Goal: Transaction & Acquisition: Book appointment/travel/reservation

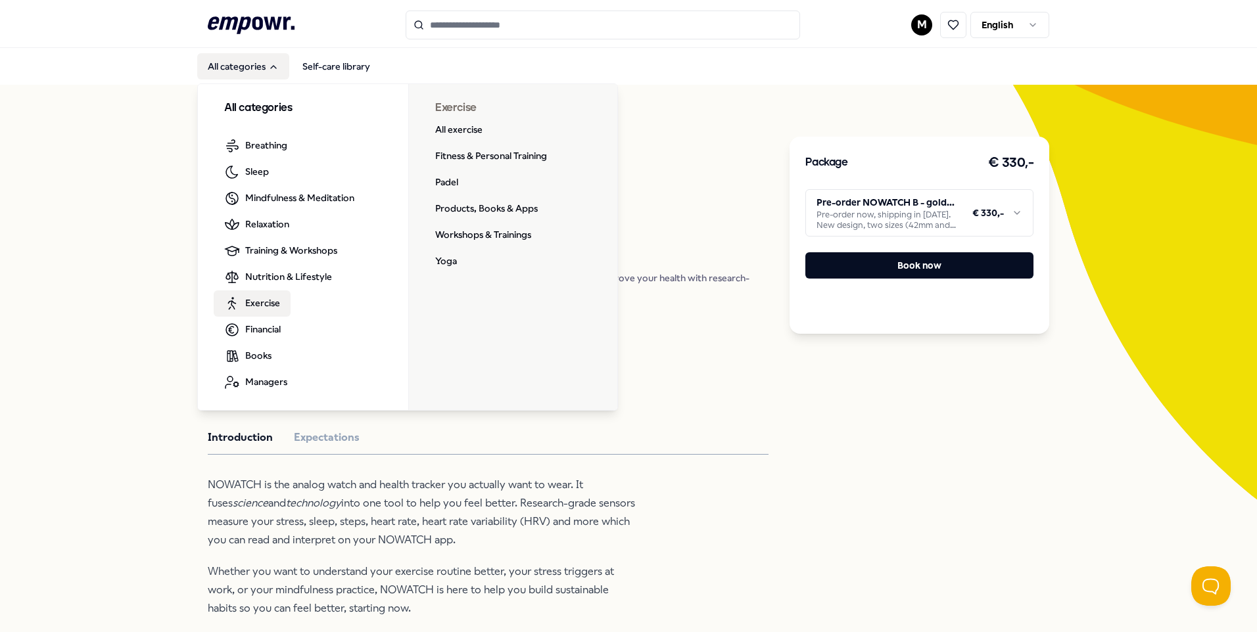
click at [265, 305] on span "Exercise" at bounding box center [262, 303] width 35 height 14
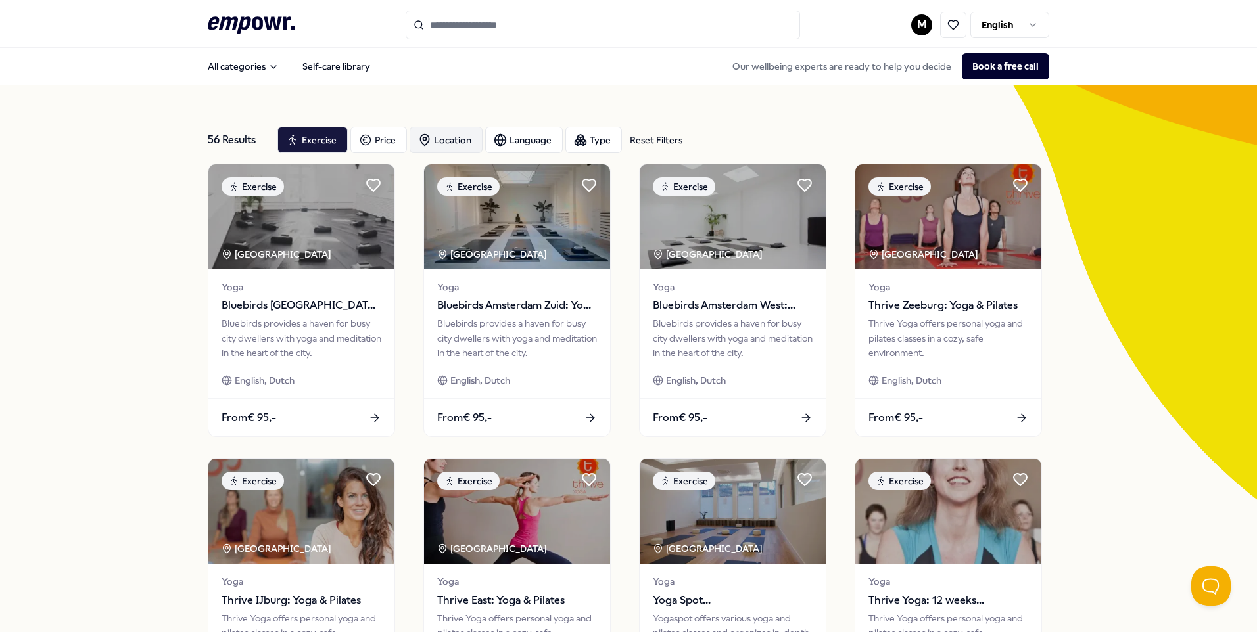
click at [434, 140] on div "Location" at bounding box center [445, 140] width 73 height 26
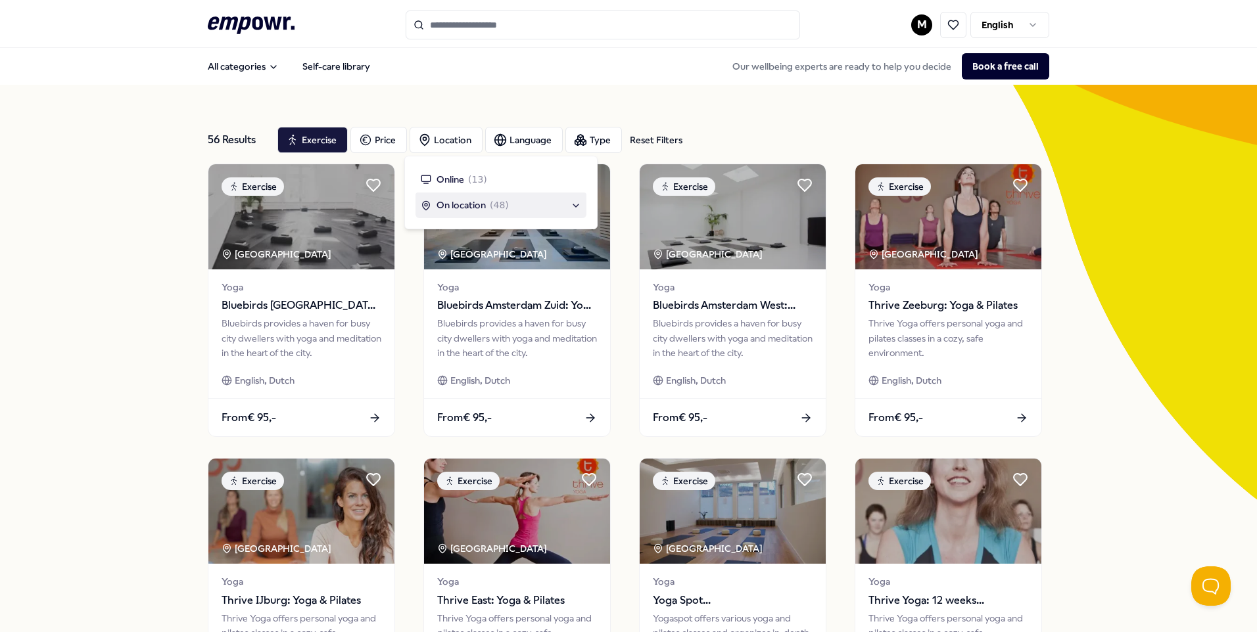
drag, startPoint x: 490, startPoint y: 203, endPoint x: 494, endPoint y: 209, distance: 7.1
click at [490, 205] on span "( 48 )" at bounding box center [499, 205] width 19 height 14
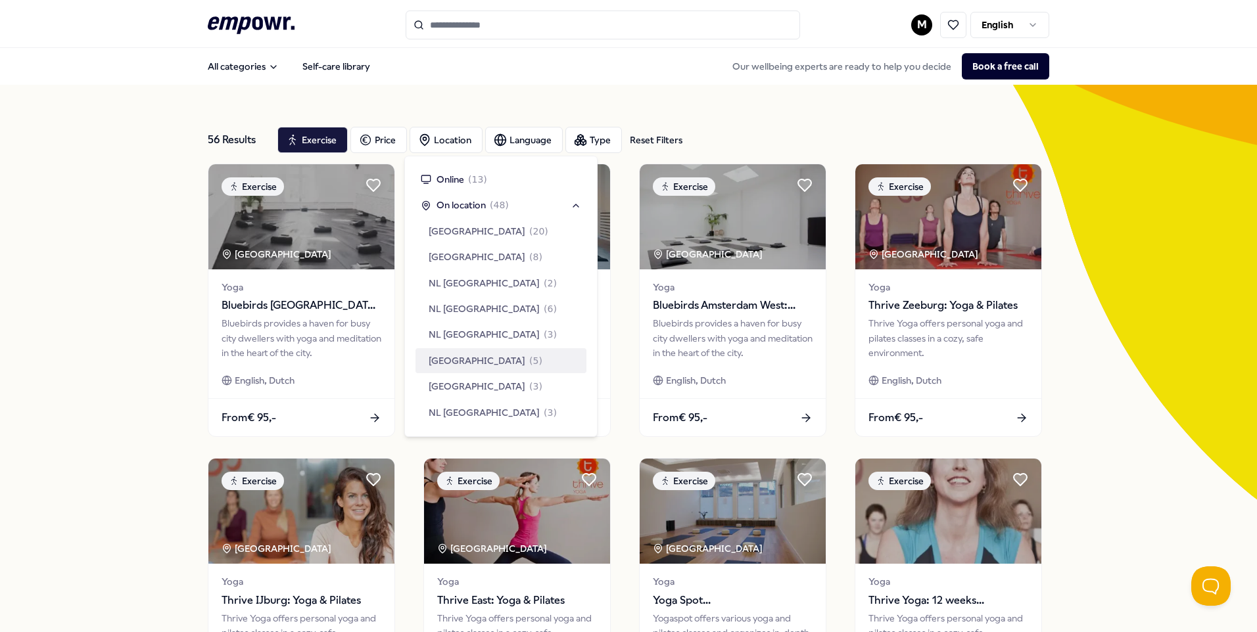
click at [473, 361] on span "[GEOGRAPHIC_DATA]" at bounding box center [476, 361] width 97 height 14
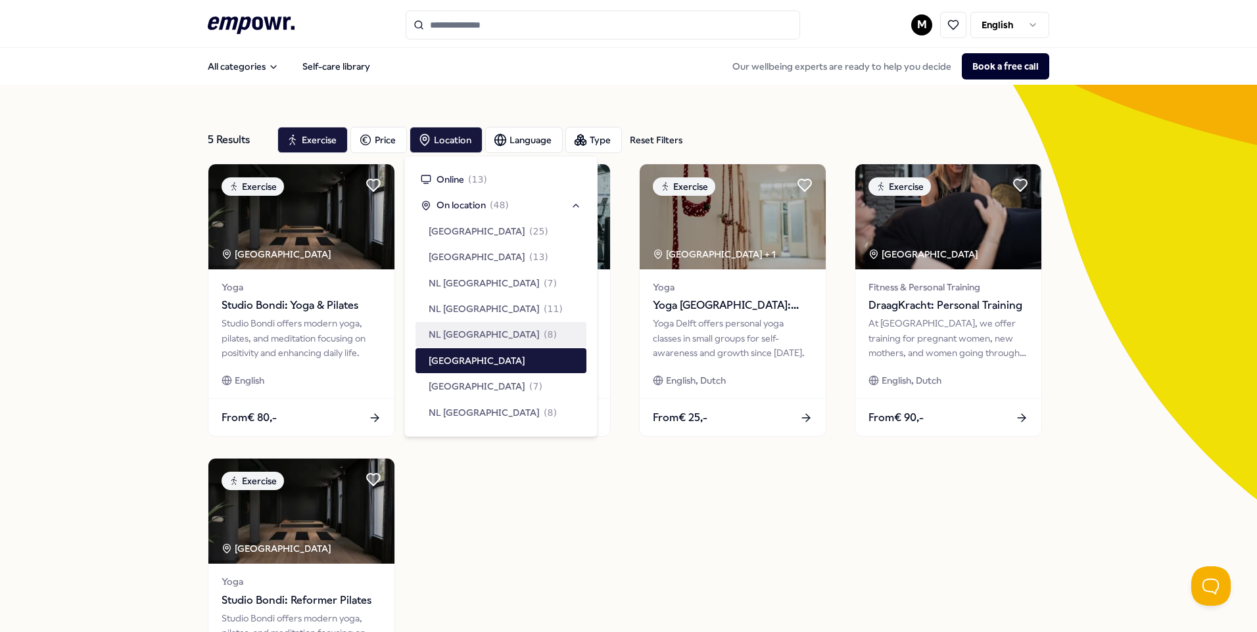
click at [95, 344] on div "5 Results Reset Filters Exercise Price Location Language Type Reset Filters Exe…" at bounding box center [628, 450] width 1257 height 731
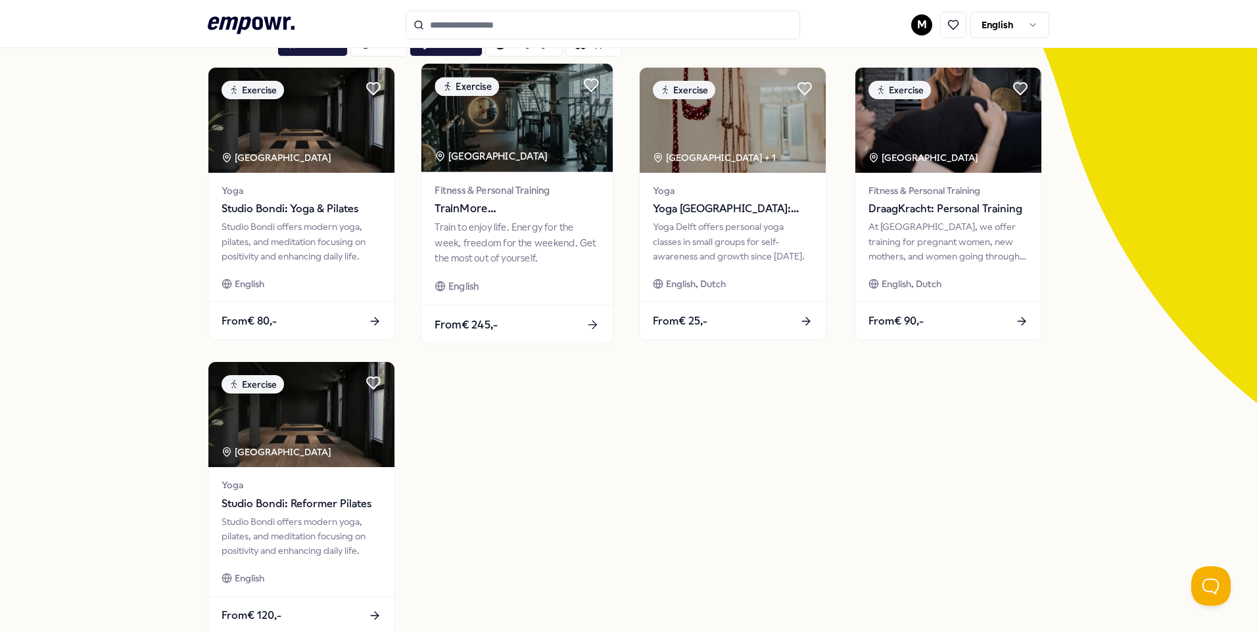
scroll to position [66, 0]
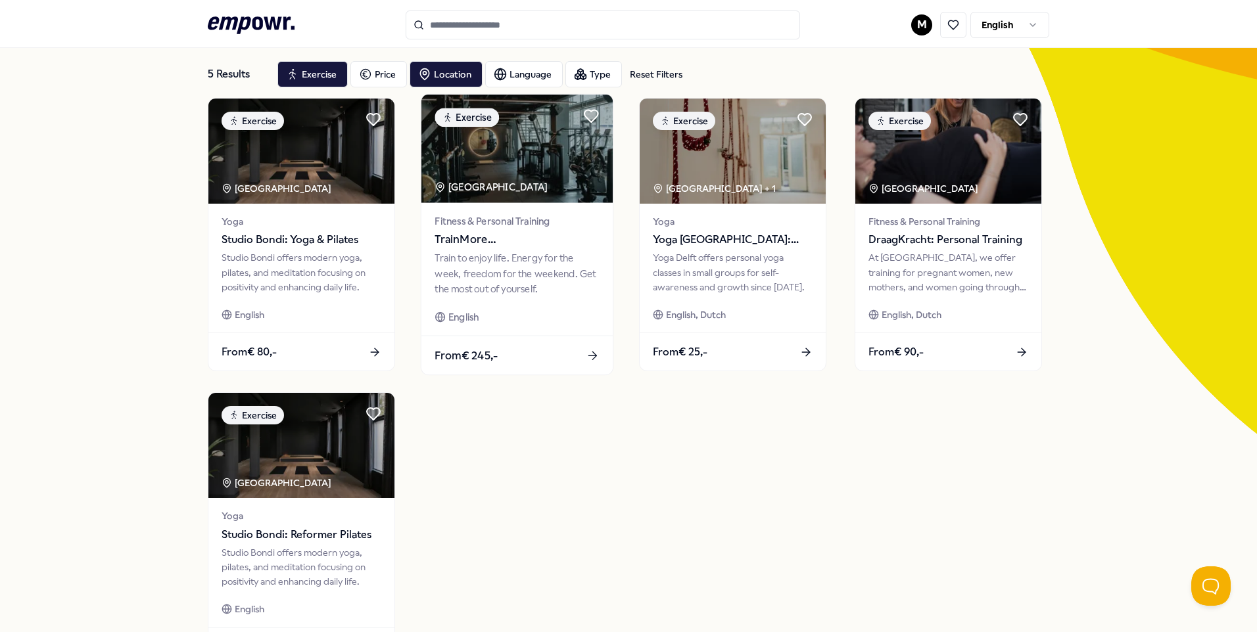
click at [527, 300] on div "Fitness & Personal Training TrainMore [GEOGRAPHIC_DATA]: Open Gym Train to enjo…" at bounding box center [516, 269] width 191 height 133
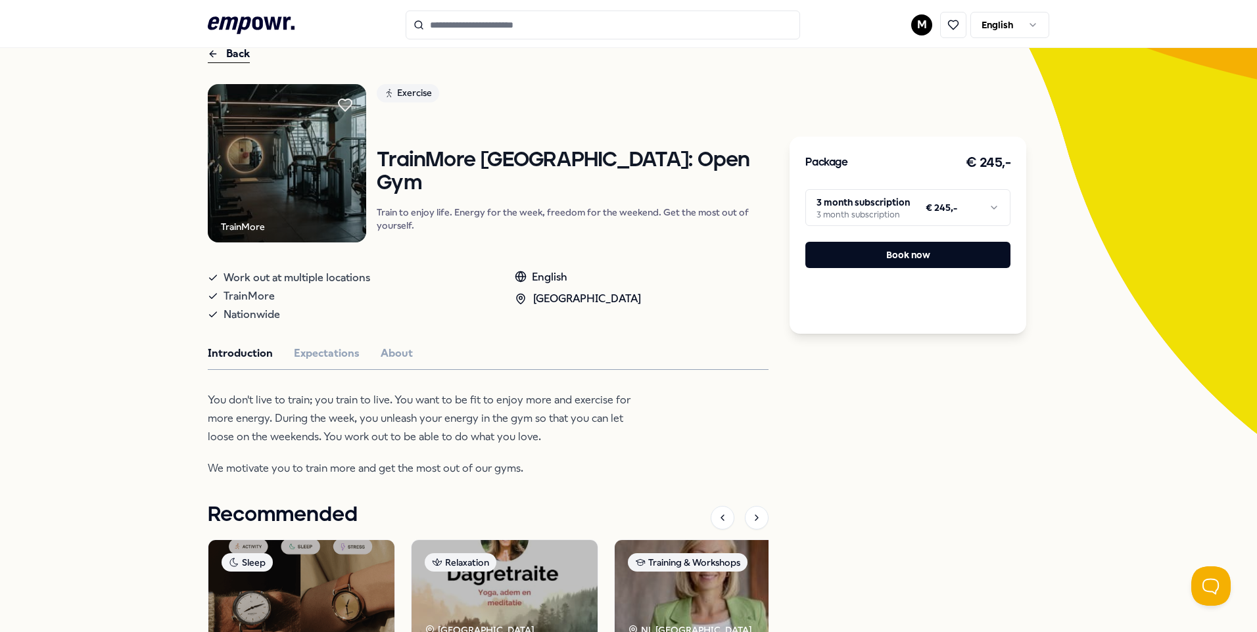
click at [208, 59] on icon at bounding box center [213, 54] width 11 height 16
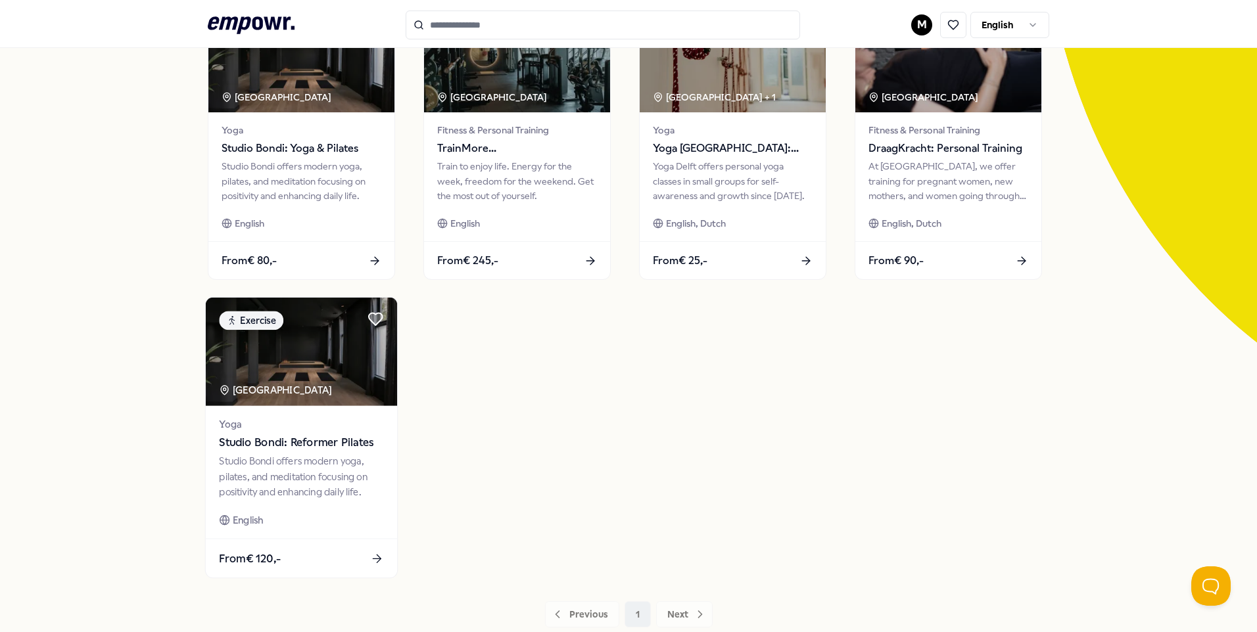
scroll to position [66, 0]
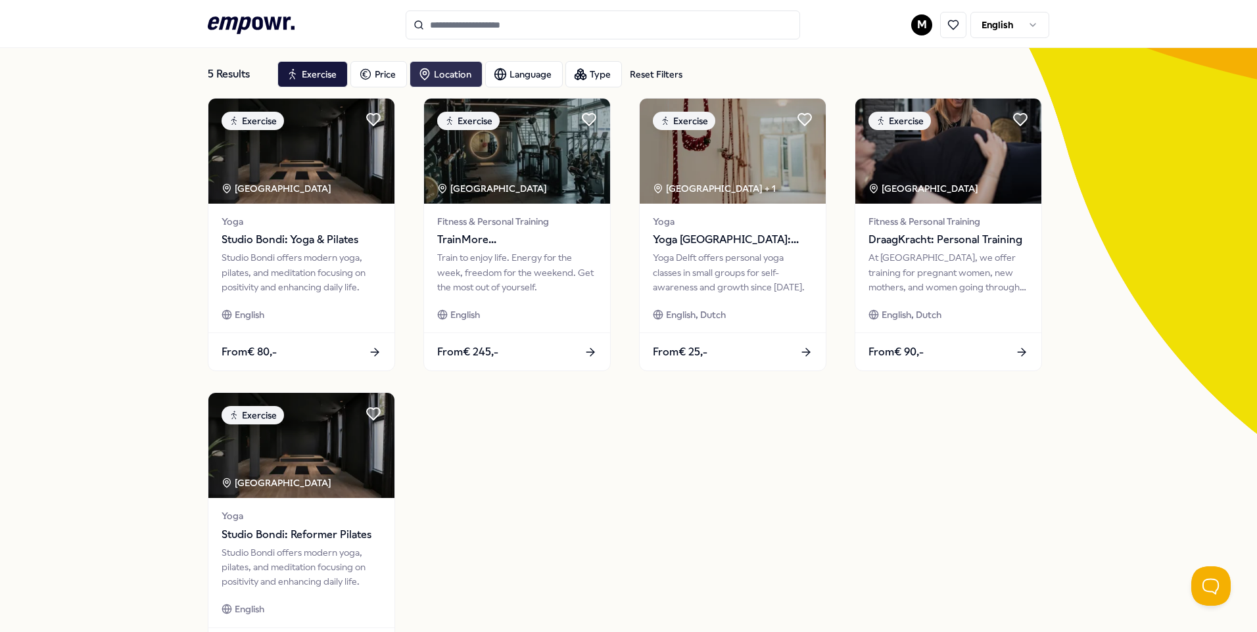
click at [455, 80] on div "Location" at bounding box center [445, 74] width 73 height 26
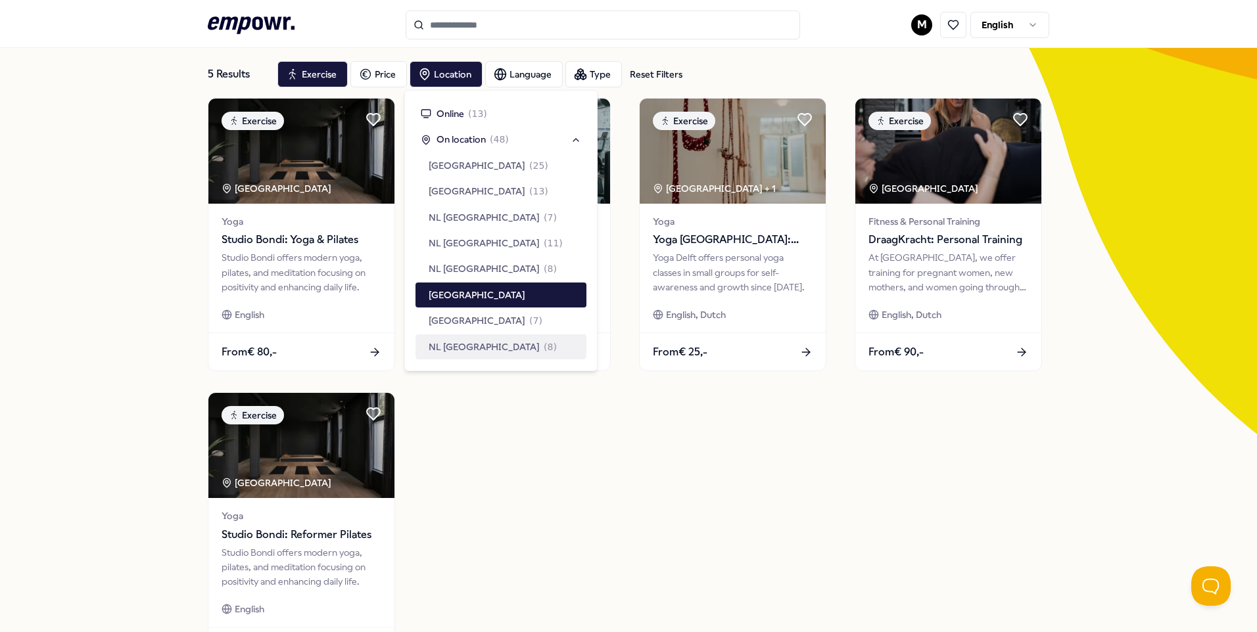
click at [496, 343] on span "NL [GEOGRAPHIC_DATA]" at bounding box center [483, 347] width 111 height 14
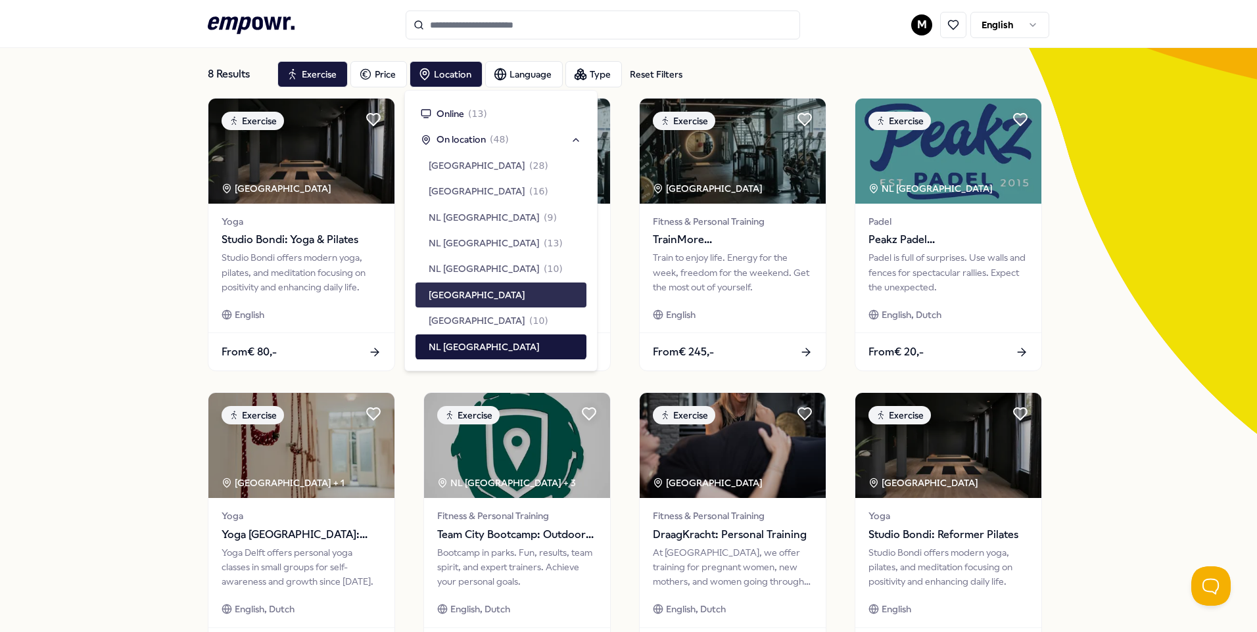
click at [492, 300] on span "[GEOGRAPHIC_DATA]" at bounding box center [476, 295] width 97 height 14
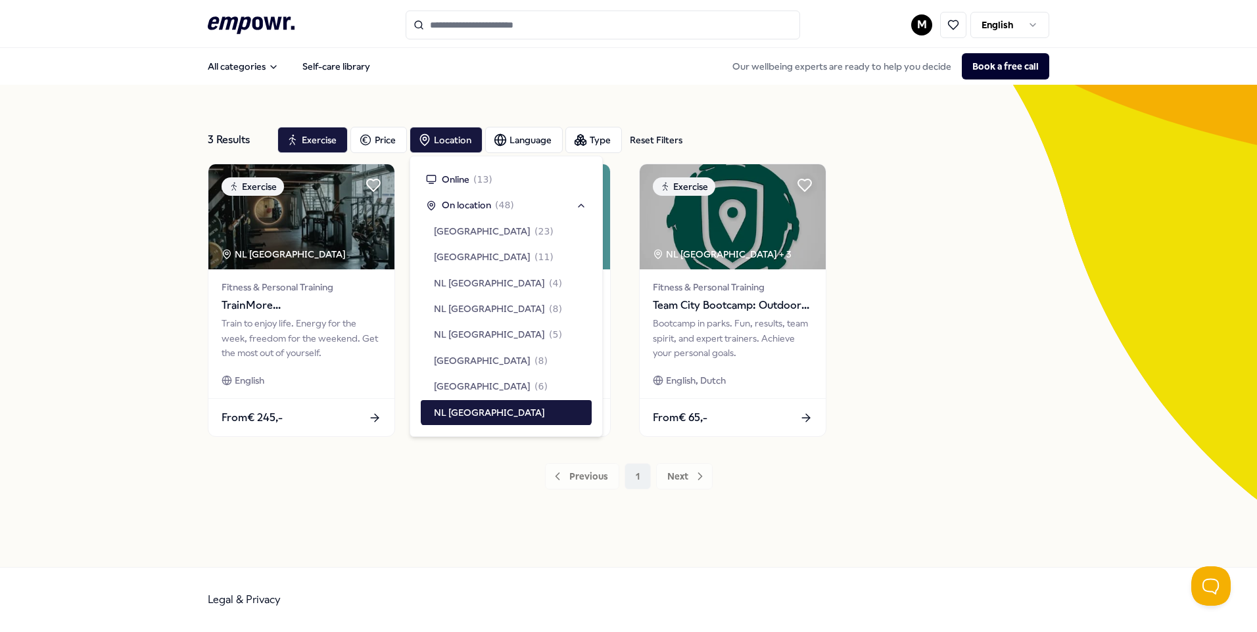
click at [393, 455] on div "3 Results Reset Filters Exercise Price Location Language Type Reset Filters Exe…" at bounding box center [628, 325] width 841 height 419
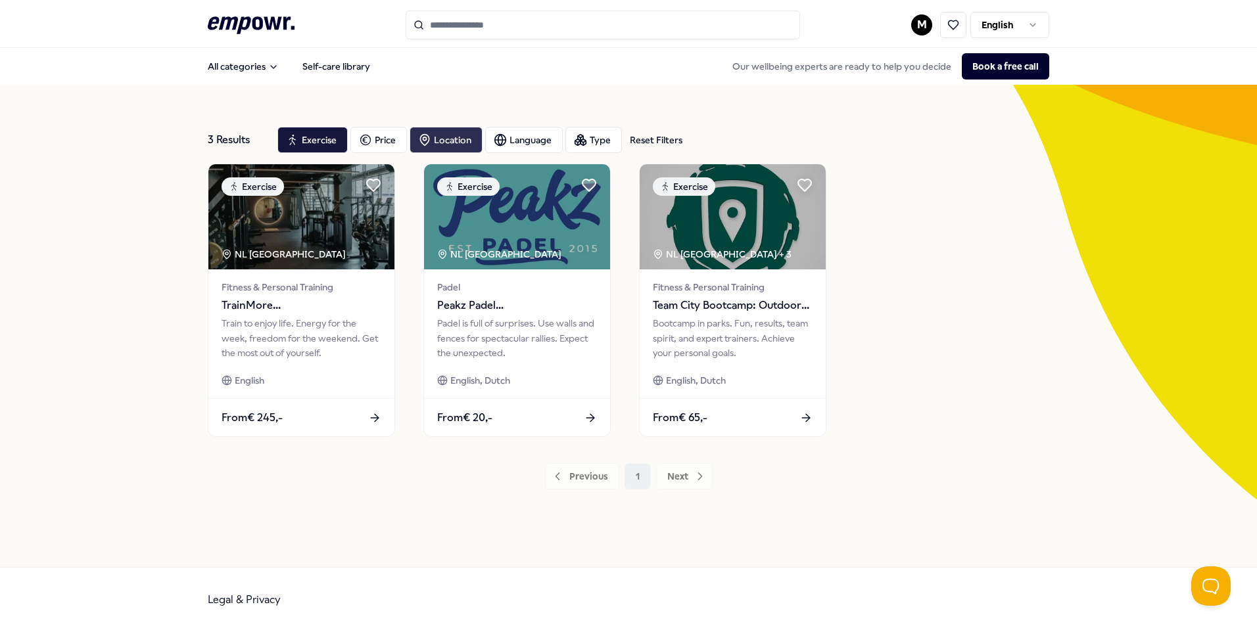
click at [445, 145] on div "Location" at bounding box center [445, 140] width 73 height 26
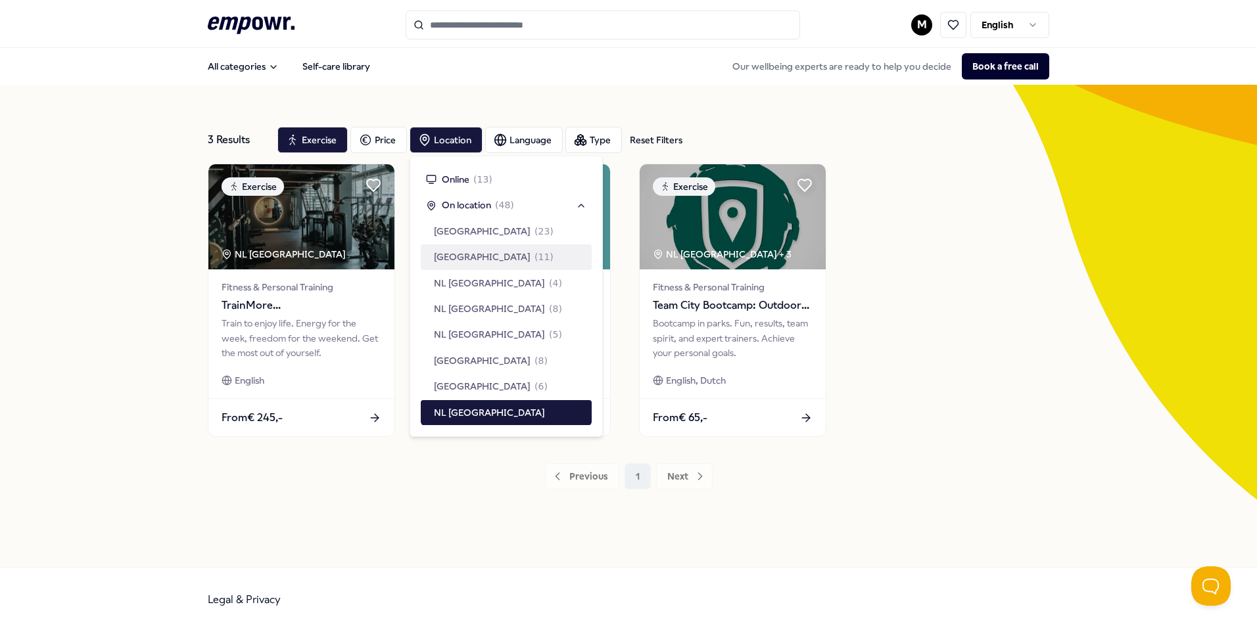
click at [462, 250] on span "[GEOGRAPHIC_DATA]" at bounding box center [482, 257] width 97 height 14
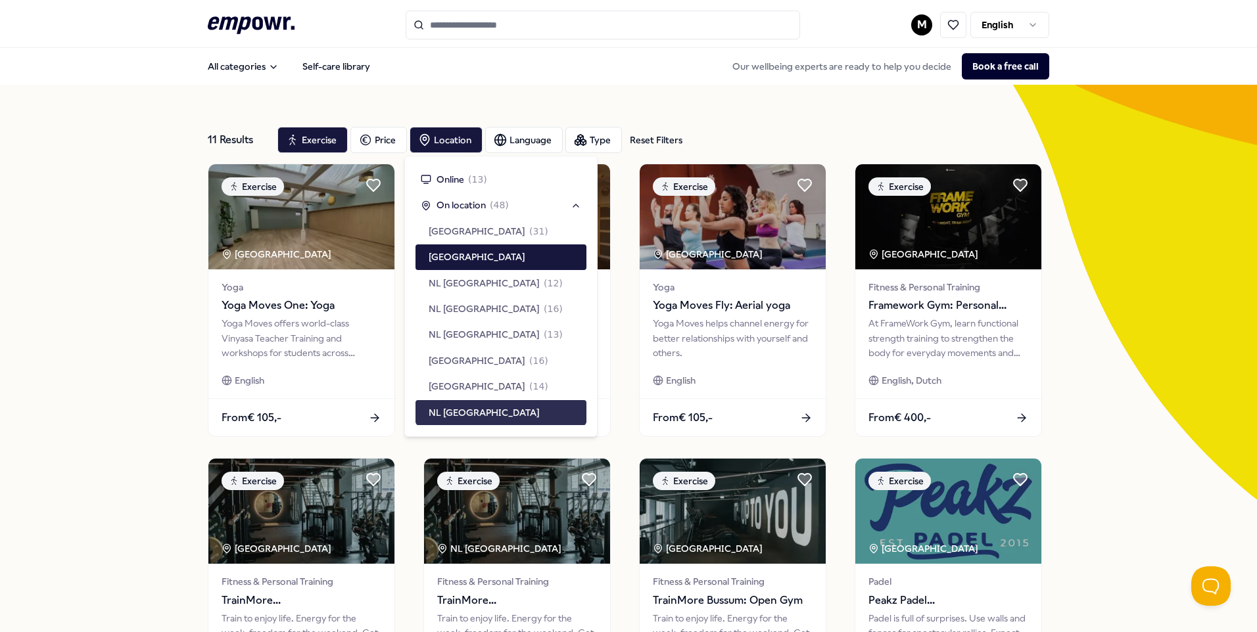
click at [509, 414] on div "NL [GEOGRAPHIC_DATA]" at bounding box center [500, 412] width 171 height 25
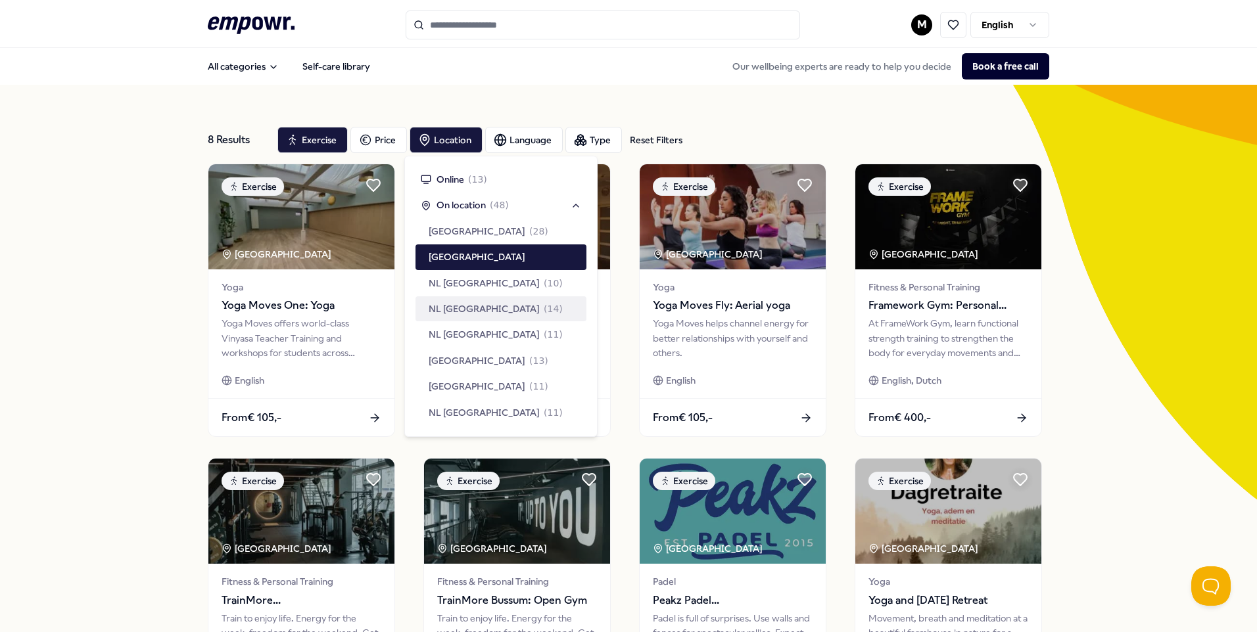
click at [149, 325] on div "8 Results Reset Filters Exercise Price Location Language Type Reset Filters Exe…" at bounding box center [628, 450] width 1257 height 731
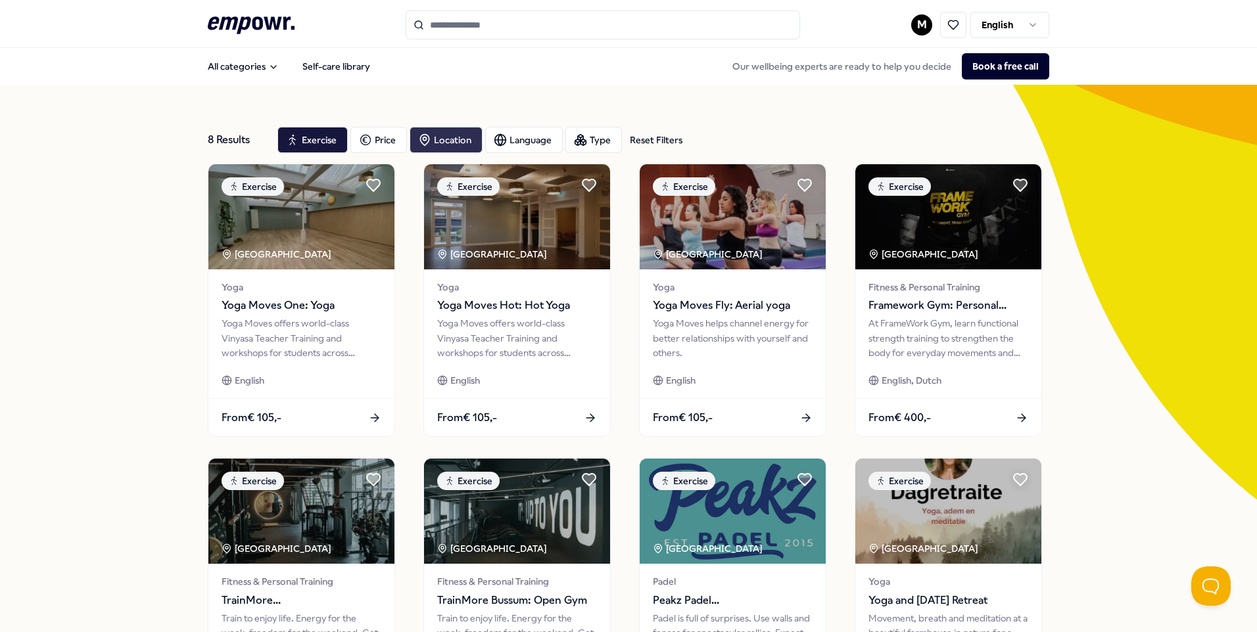
click at [424, 137] on icon "button" at bounding box center [424, 140] width 9 height 11
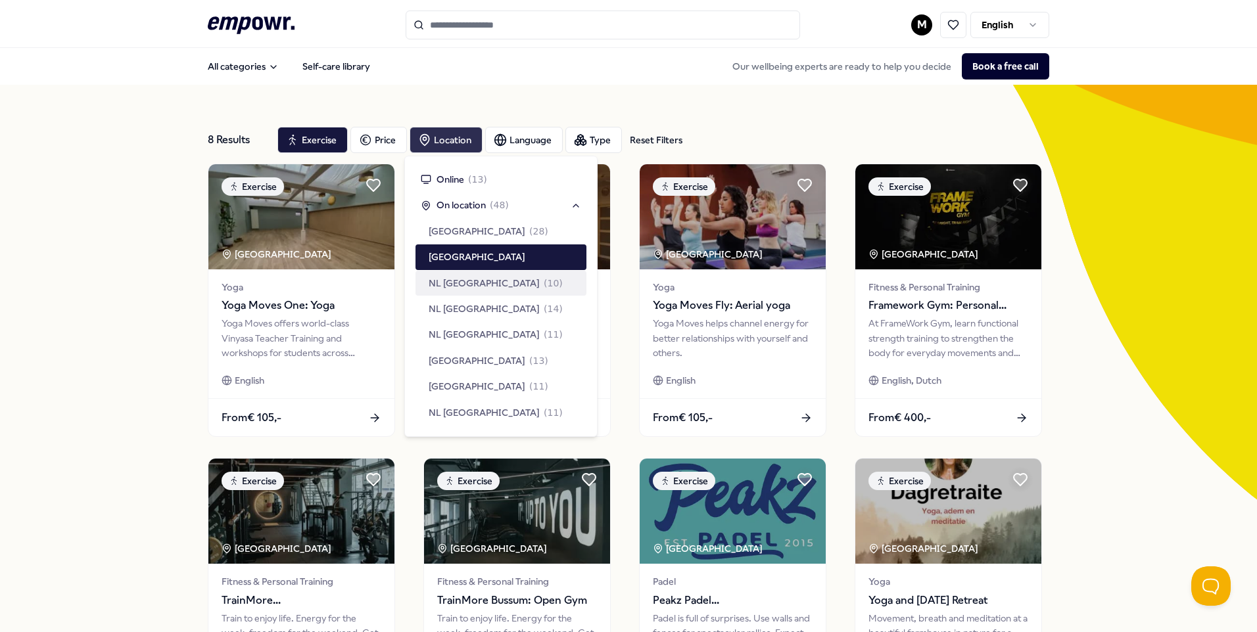
click at [125, 292] on div "8 Results Reset Filters Exercise Price Location Language Type Reset Filters Exe…" at bounding box center [628, 450] width 1257 height 731
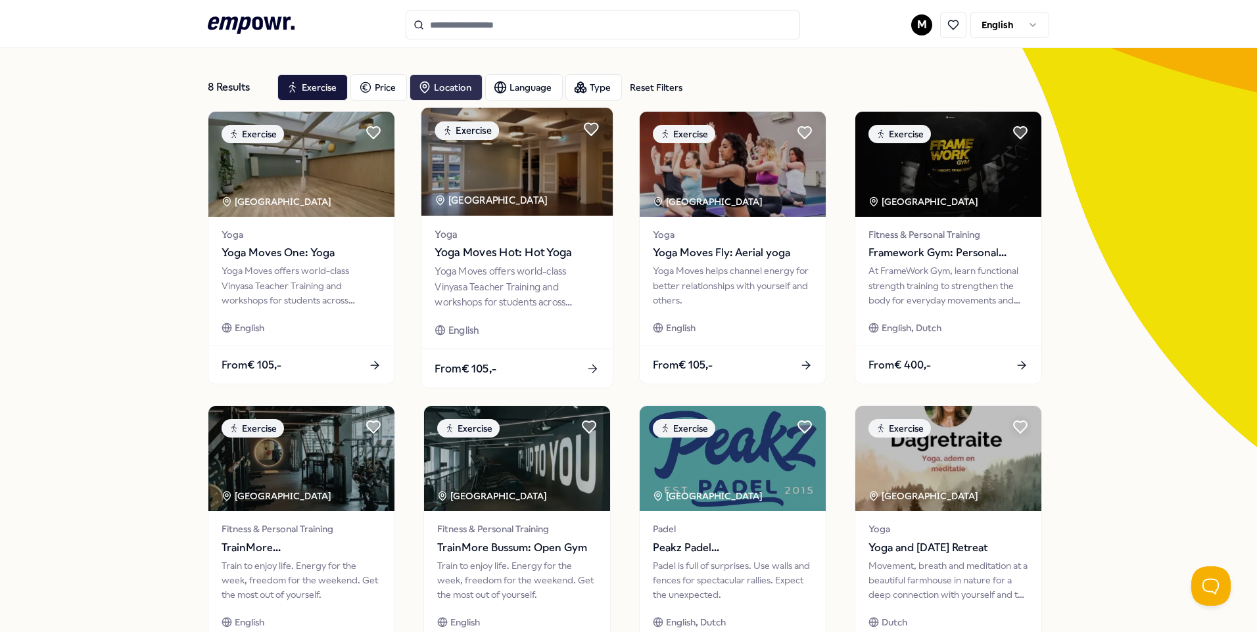
scroll to position [197, 0]
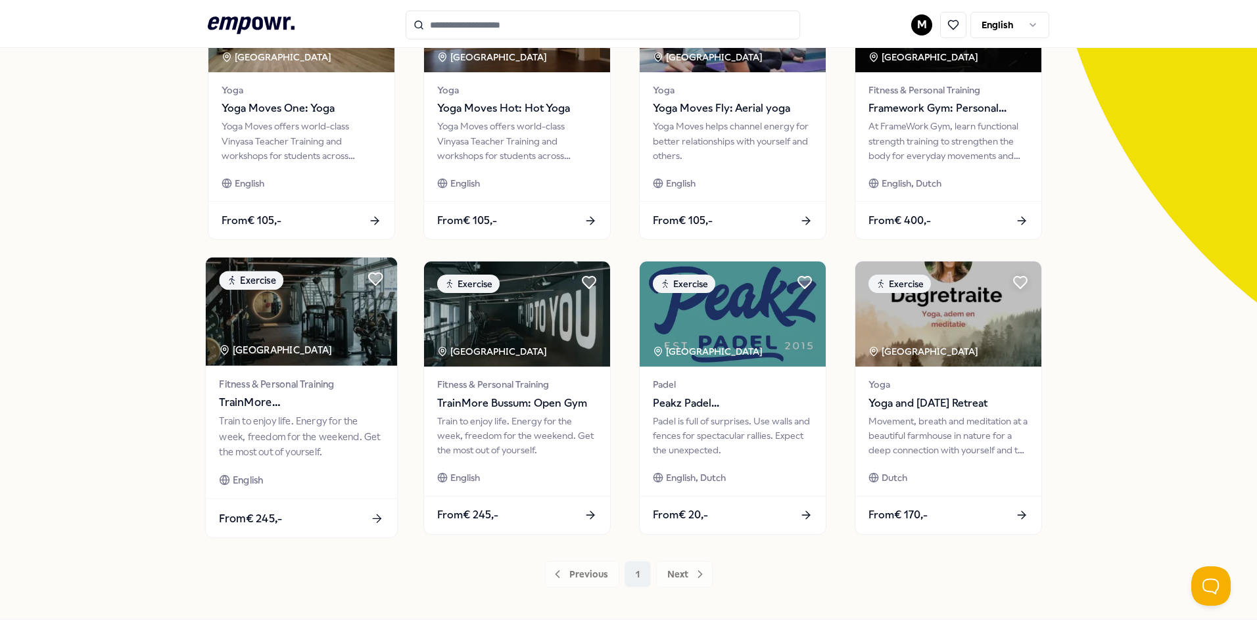
click at [281, 442] on div "Train to enjoy life. Energy for the week, freedom for the weekend. Get the most…" at bounding box center [301, 436] width 164 height 45
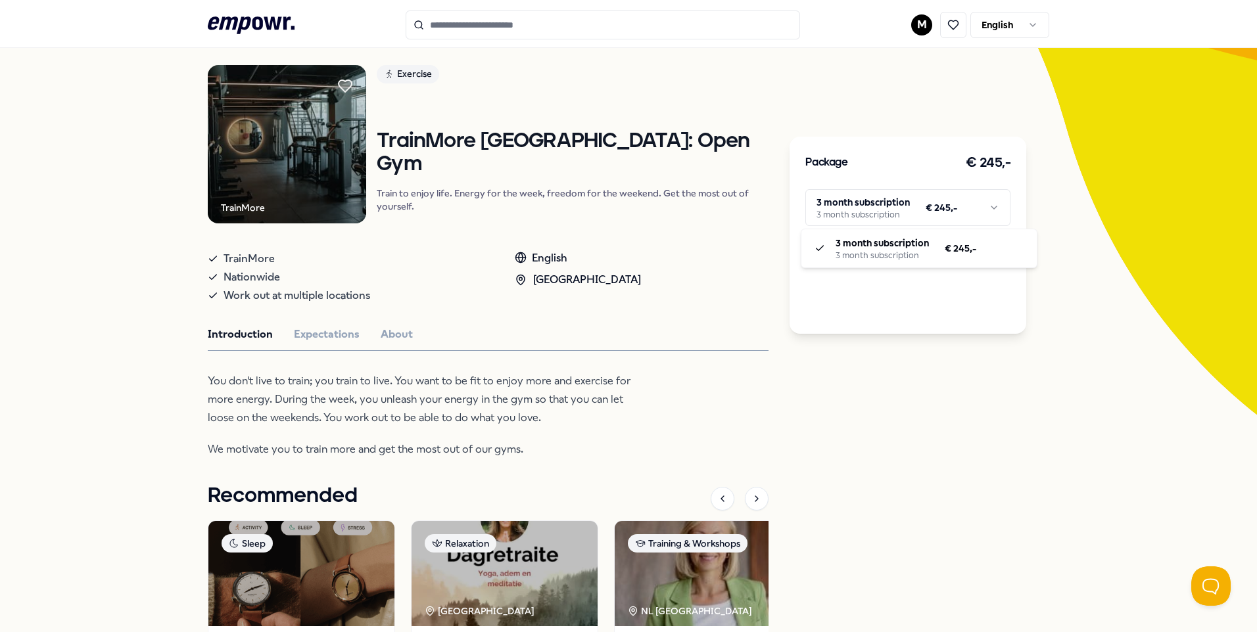
click at [946, 211] on html ".empowr-logo_svg__cls-1{fill:#03032f} M English All categories Self-care librar…" at bounding box center [628, 316] width 1257 height 632
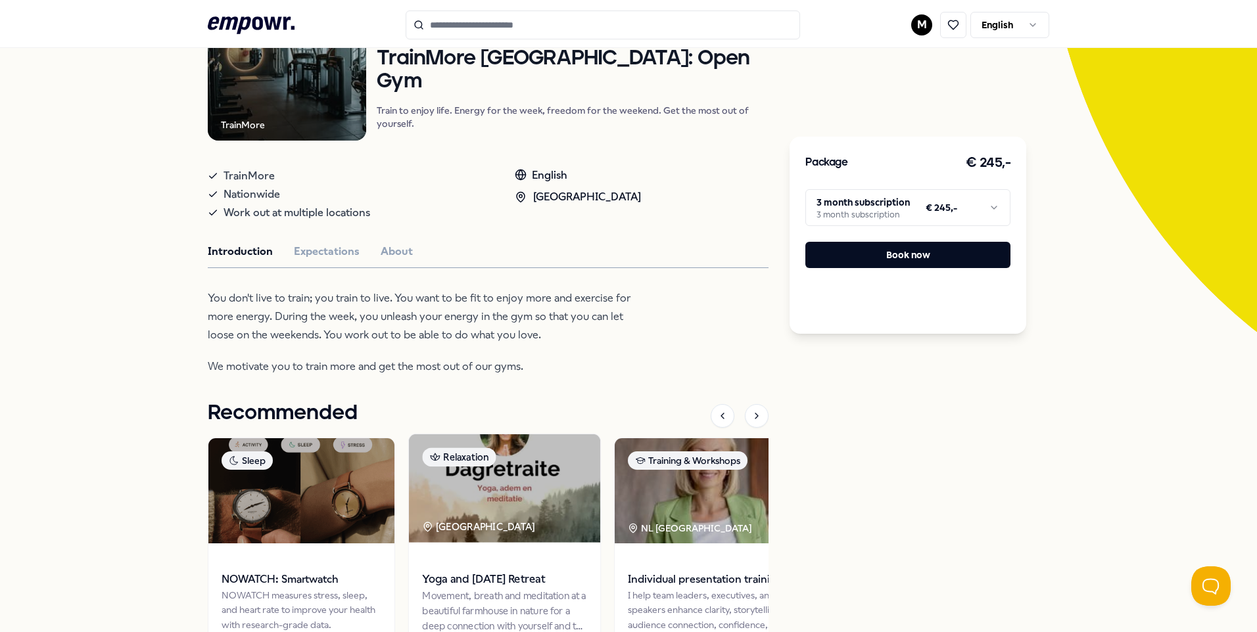
scroll to position [357, 0]
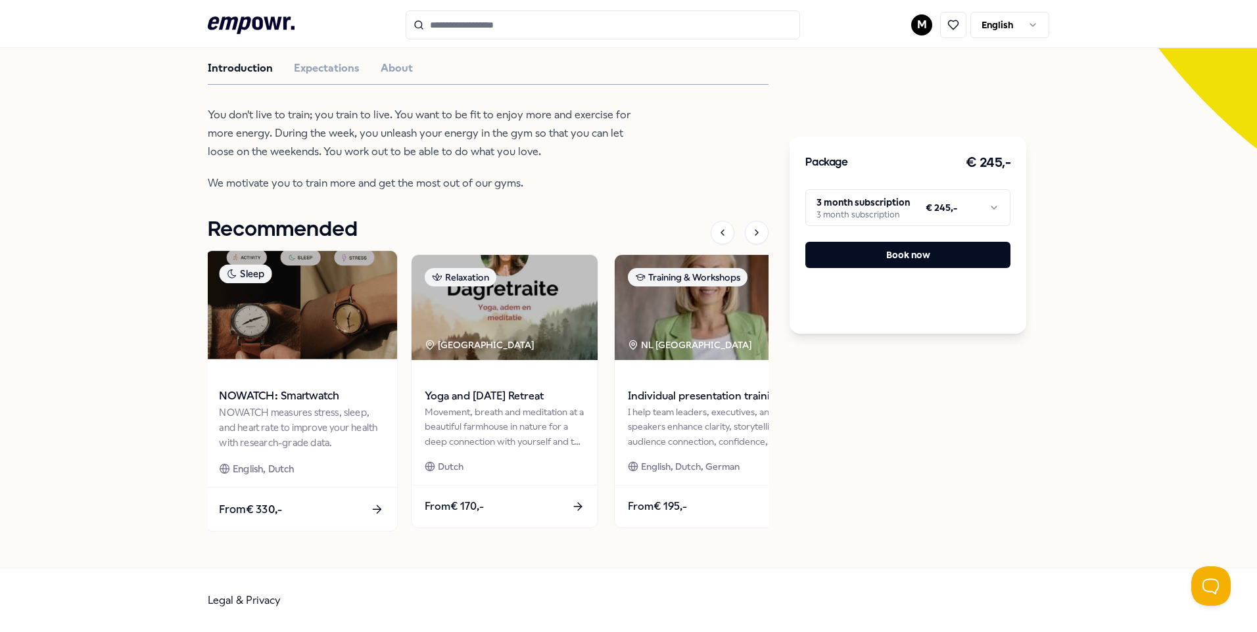
click at [272, 457] on div "NOWATCH: Smartwatch NOWATCH measures stress, sleep, and heart rate to improve y…" at bounding box center [301, 423] width 191 height 128
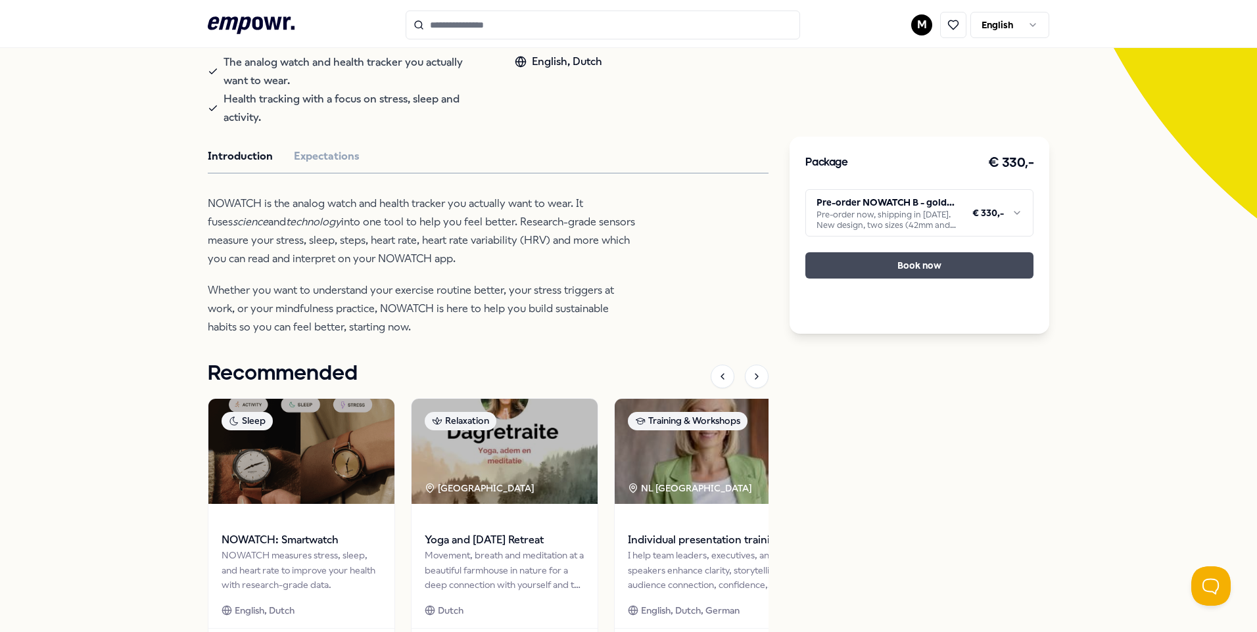
scroll to position [282, 0]
click at [863, 275] on button "Book now" at bounding box center [919, 265] width 228 height 26
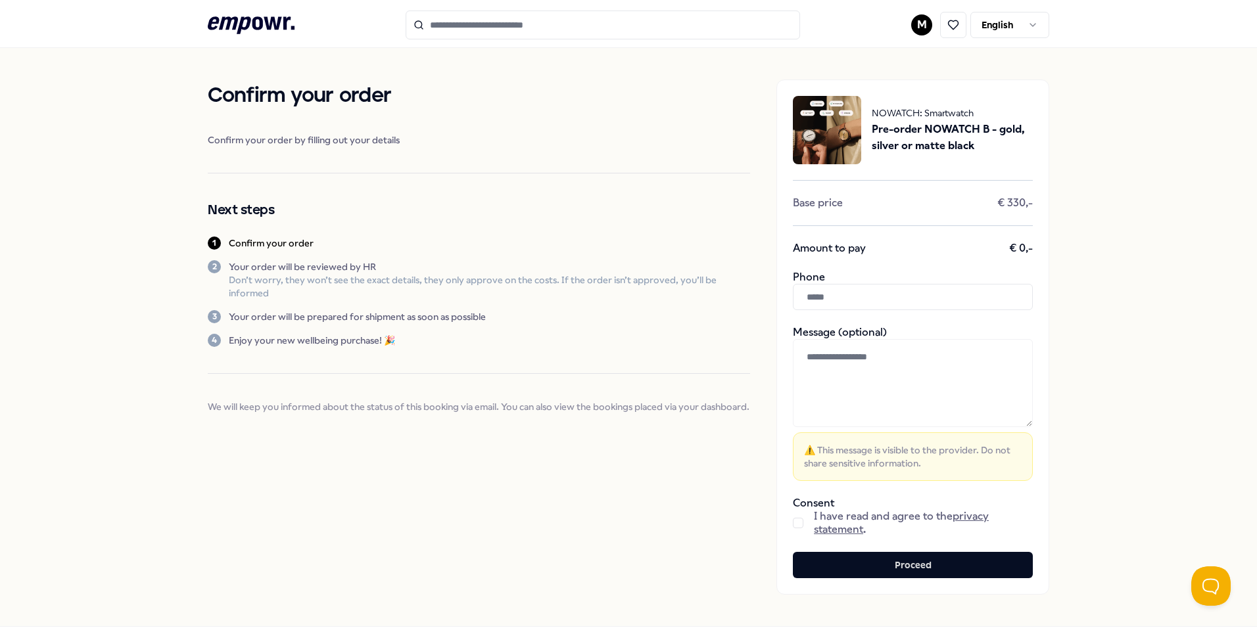
click at [260, 16] on icon ".empowr-logo_svg__cls-1{fill:#03032f}" at bounding box center [251, 25] width 87 height 24
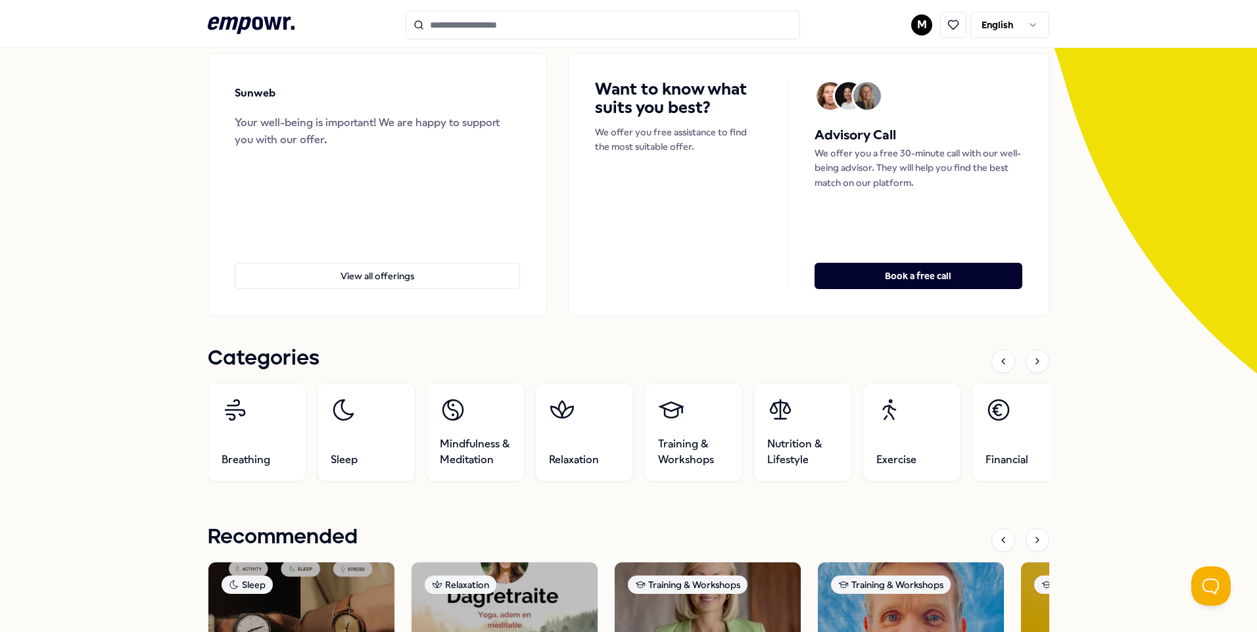
scroll to position [131, 0]
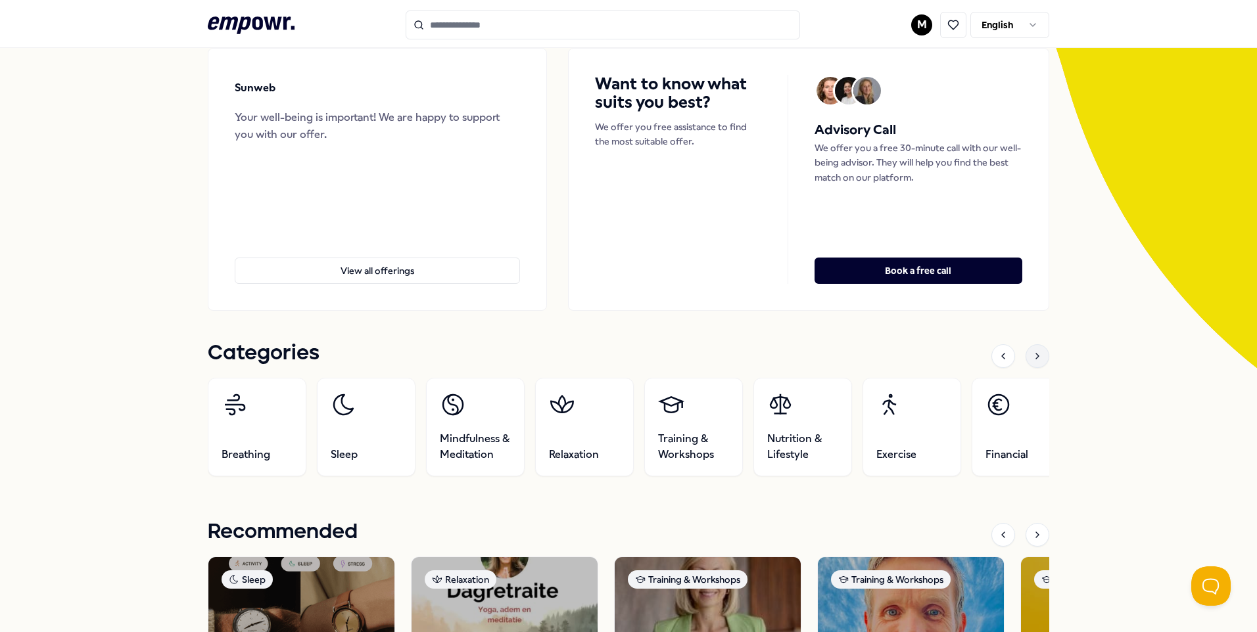
click at [1040, 356] on div at bounding box center [1037, 356] width 24 height 24
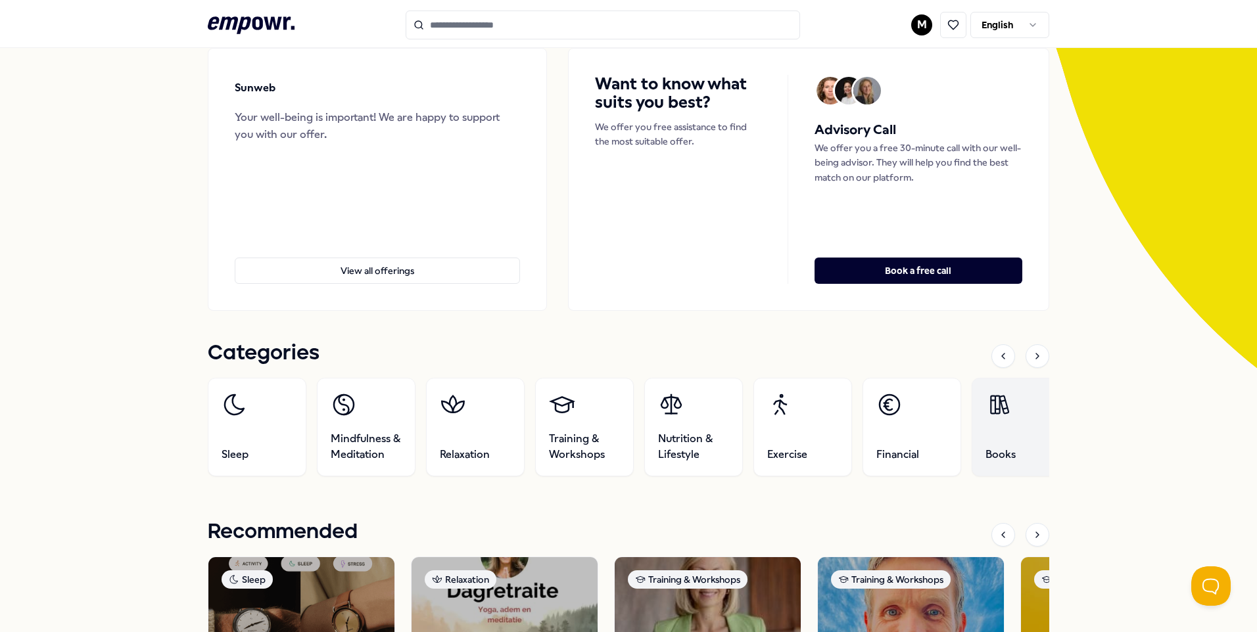
click at [1015, 424] on link "Books" at bounding box center [1020, 427] width 99 height 99
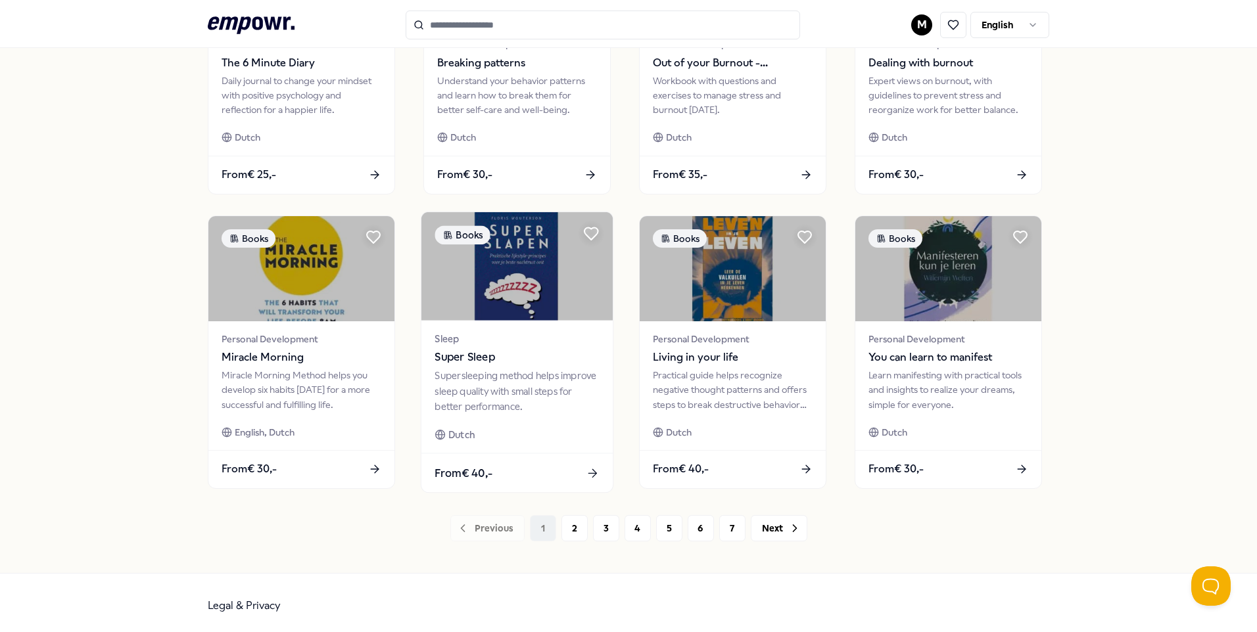
scroll to position [543, 0]
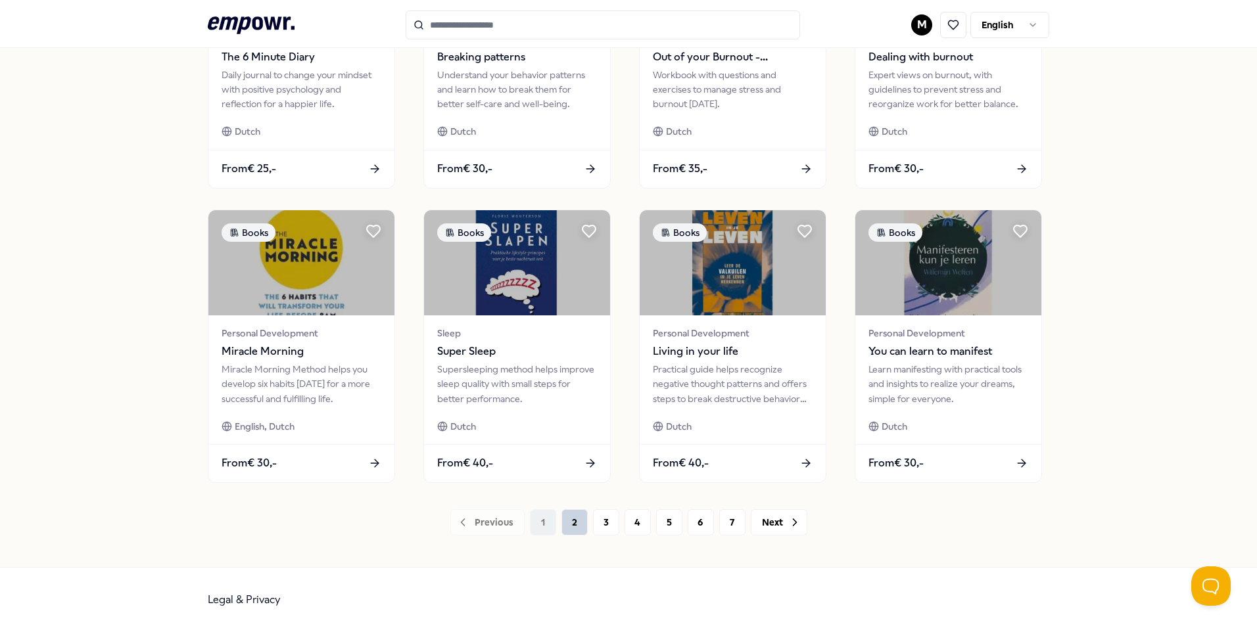
click at [565, 518] on button "2" at bounding box center [574, 522] width 26 height 26
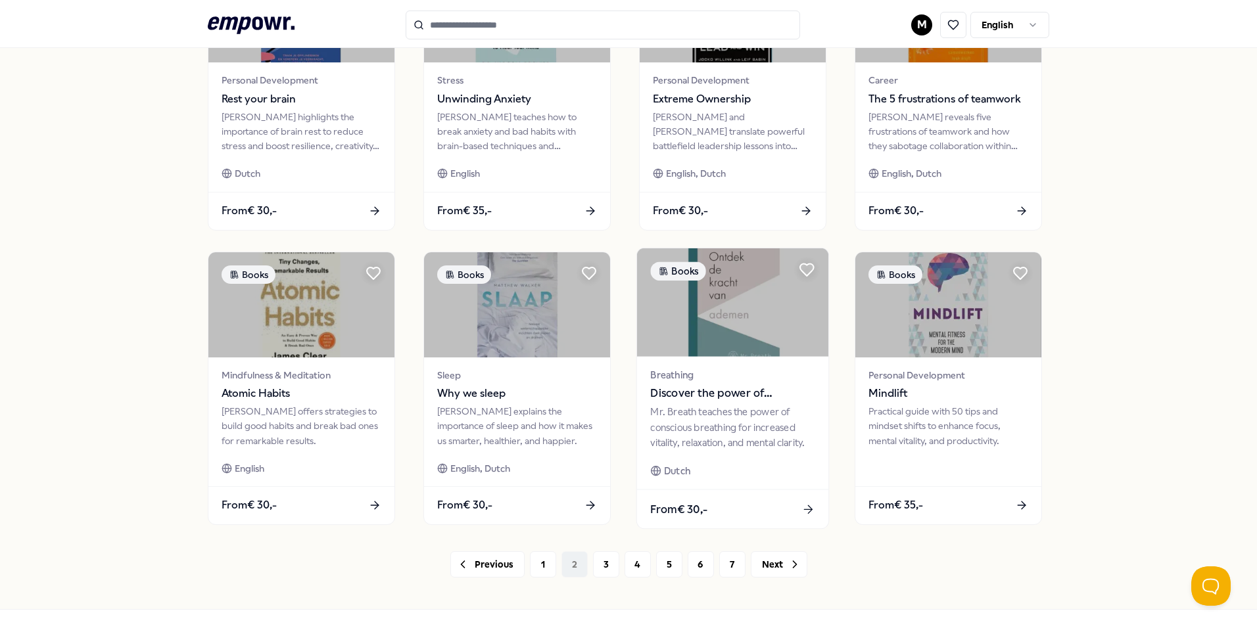
scroll to position [543, 0]
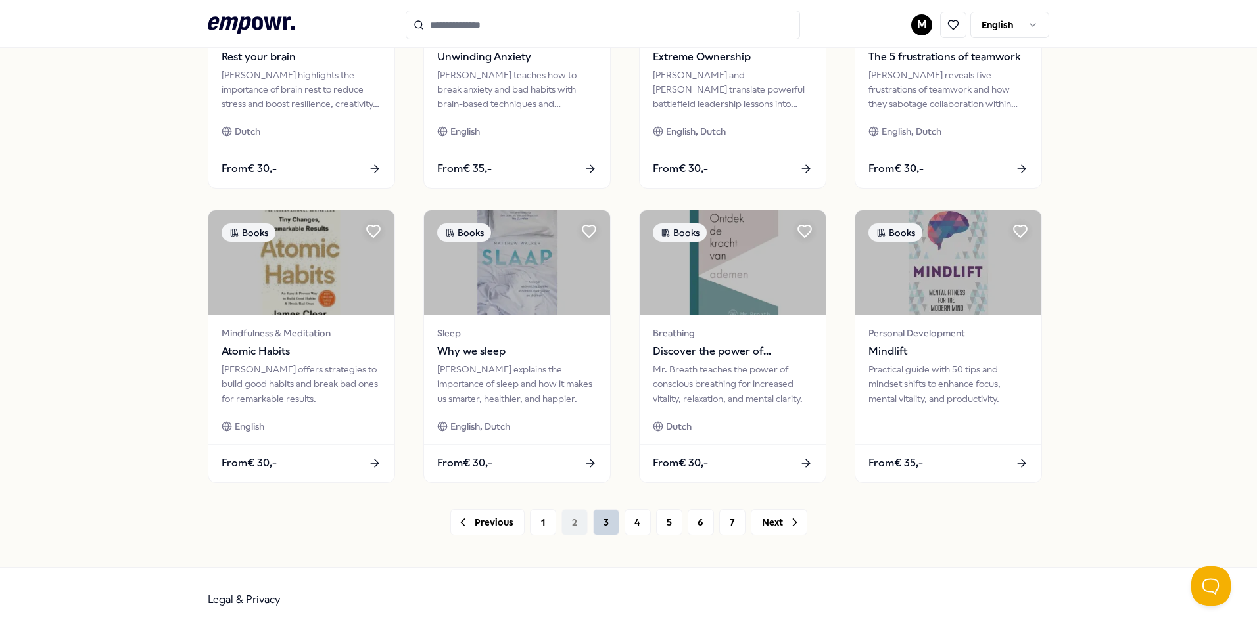
click at [603, 521] on button "3" at bounding box center [606, 522] width 26 height 26
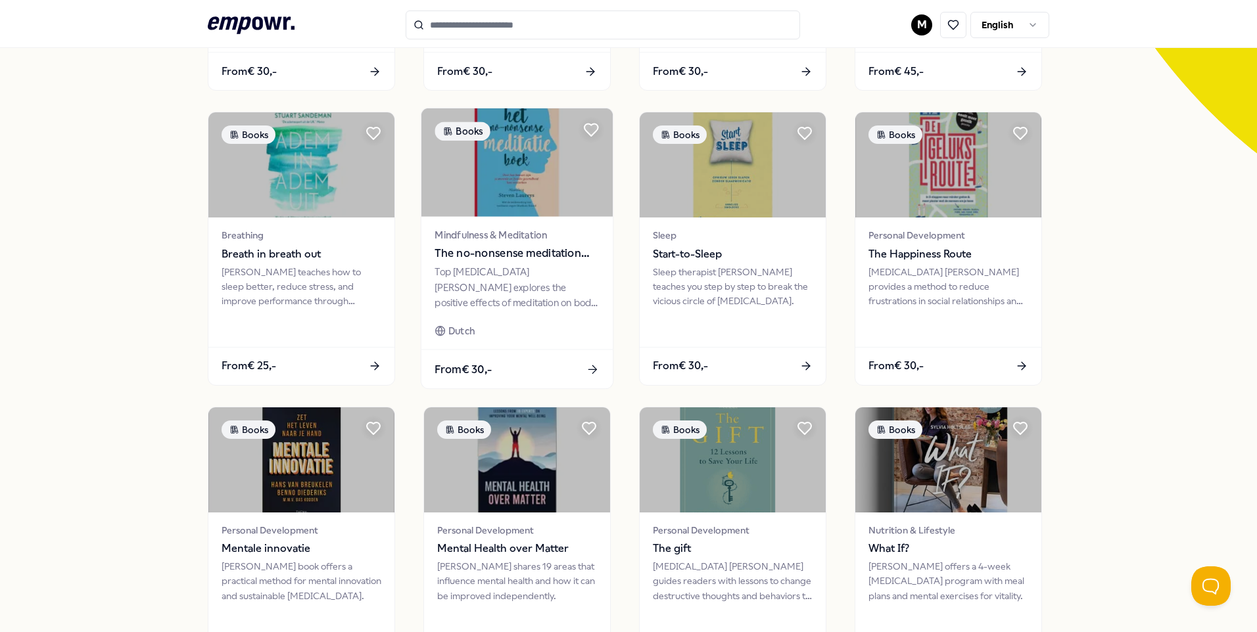
scroll to position [543, 0]
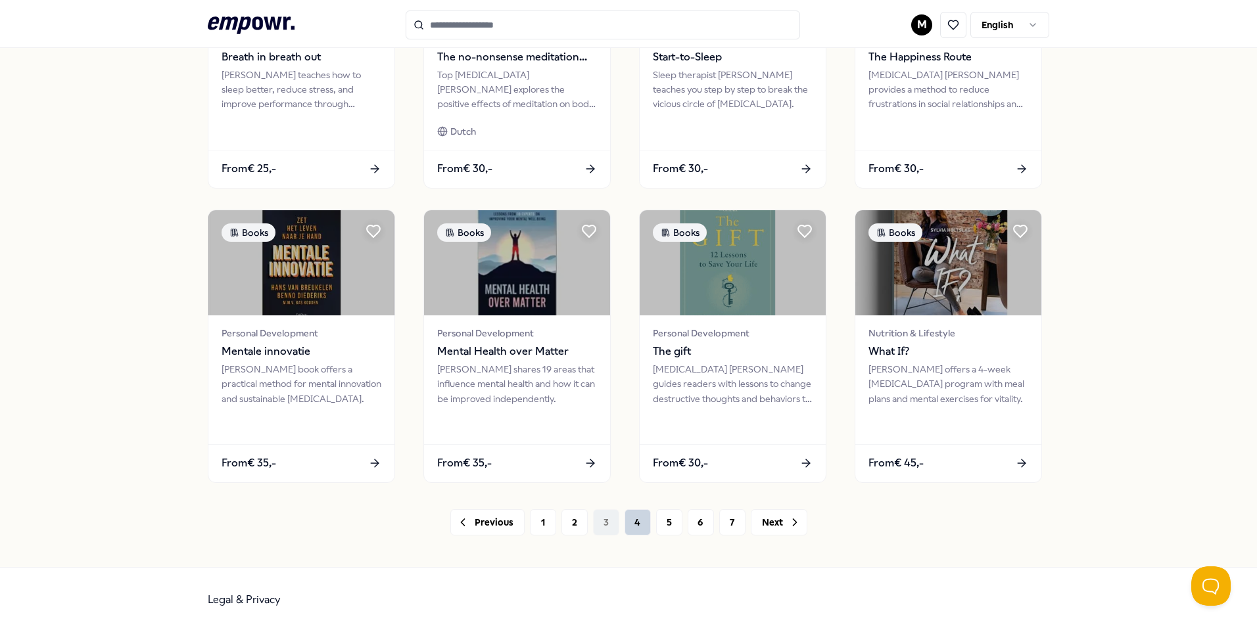
click at [626, 517] on button "4" at bounding box center [637, 522] width 26 height 26
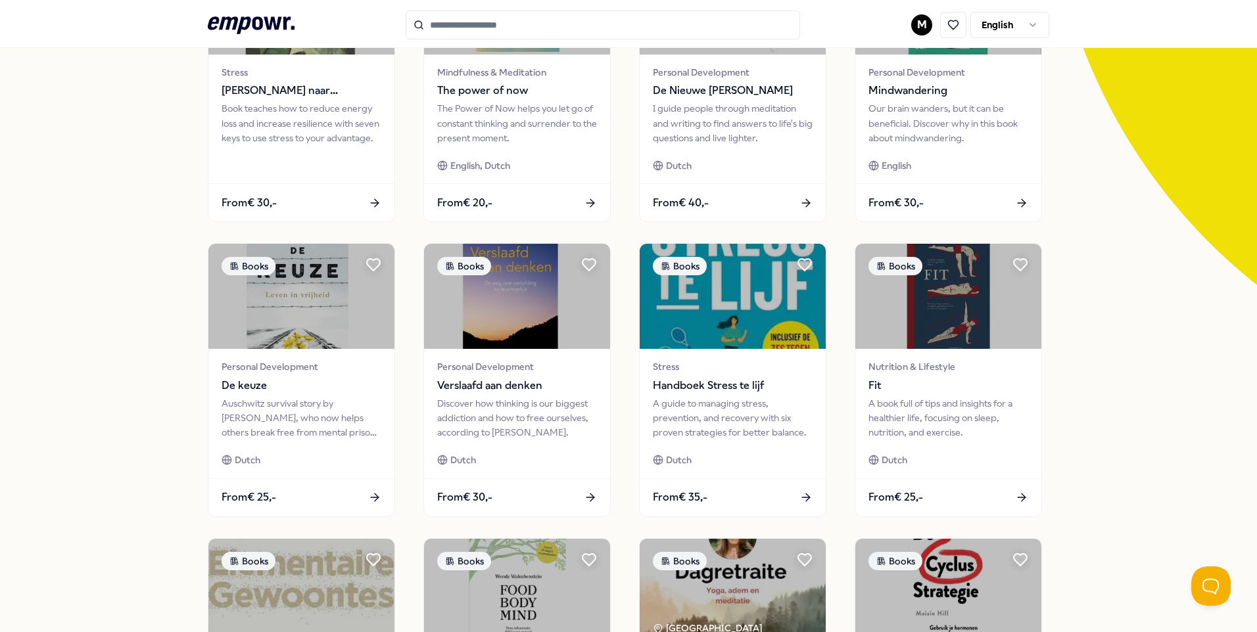
scroll to position [83, 0]
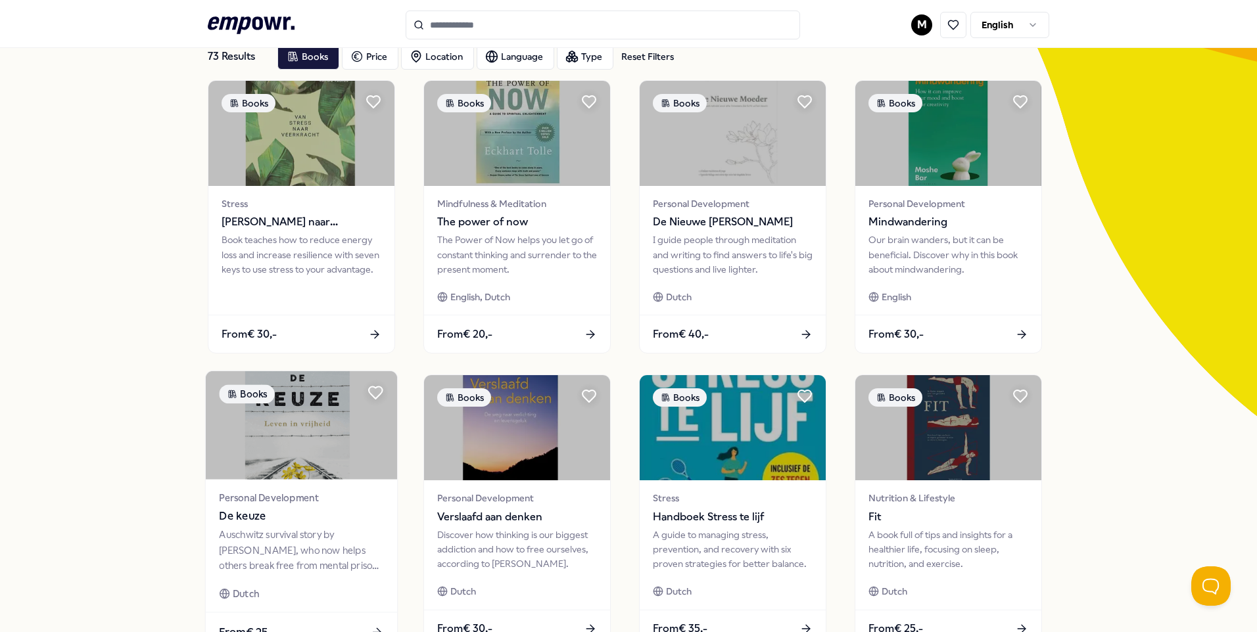
click at [313, 461] on img at bounding box center [301, 425] width 191 height 108
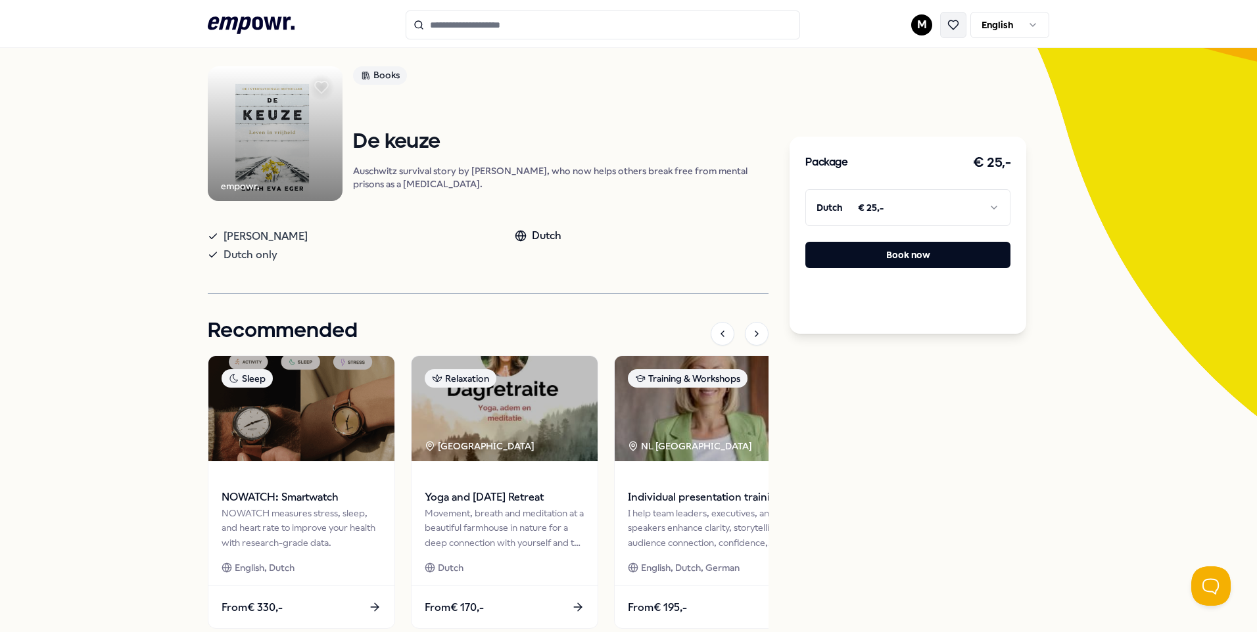
click at [952, 19] on icon at bounding box center [953, 25] width 12 height 12
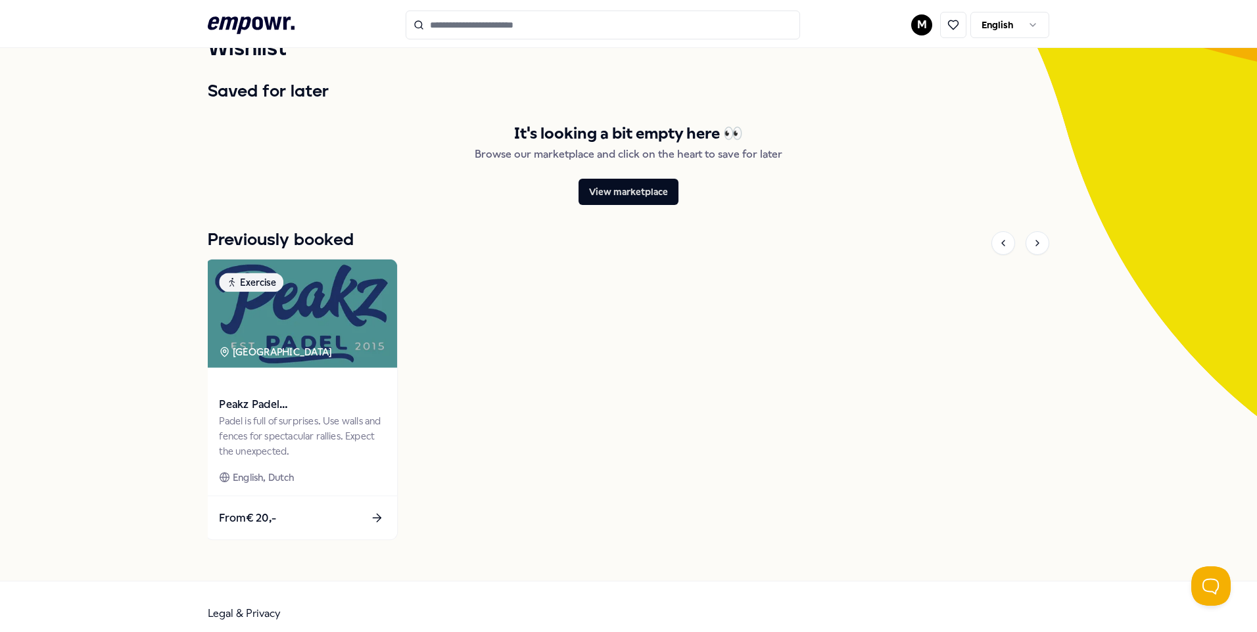
click at [223, 392] on span at bounding box center [301, 386] width 164 height 15
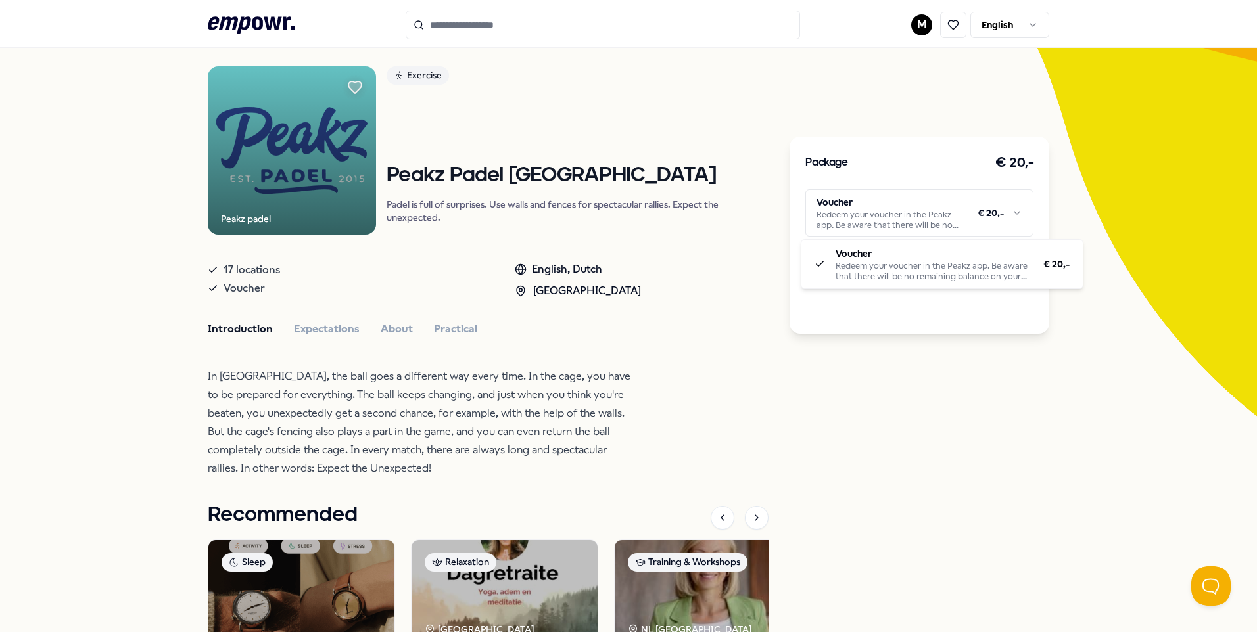
click at [825, 211] on html ".empowr-logo_svg__cls-1{fill:#03032f} M English All categories Self-care librar…" at bounding box center [628, 316] width 1257 height 632
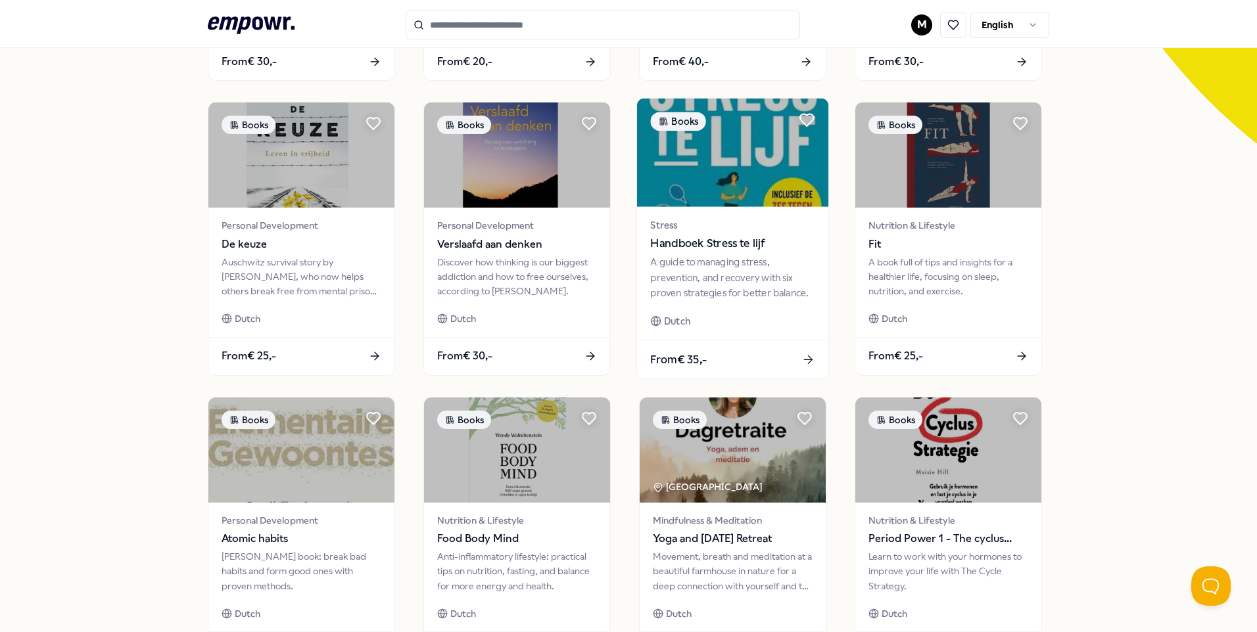
scroll to position [543, 0]
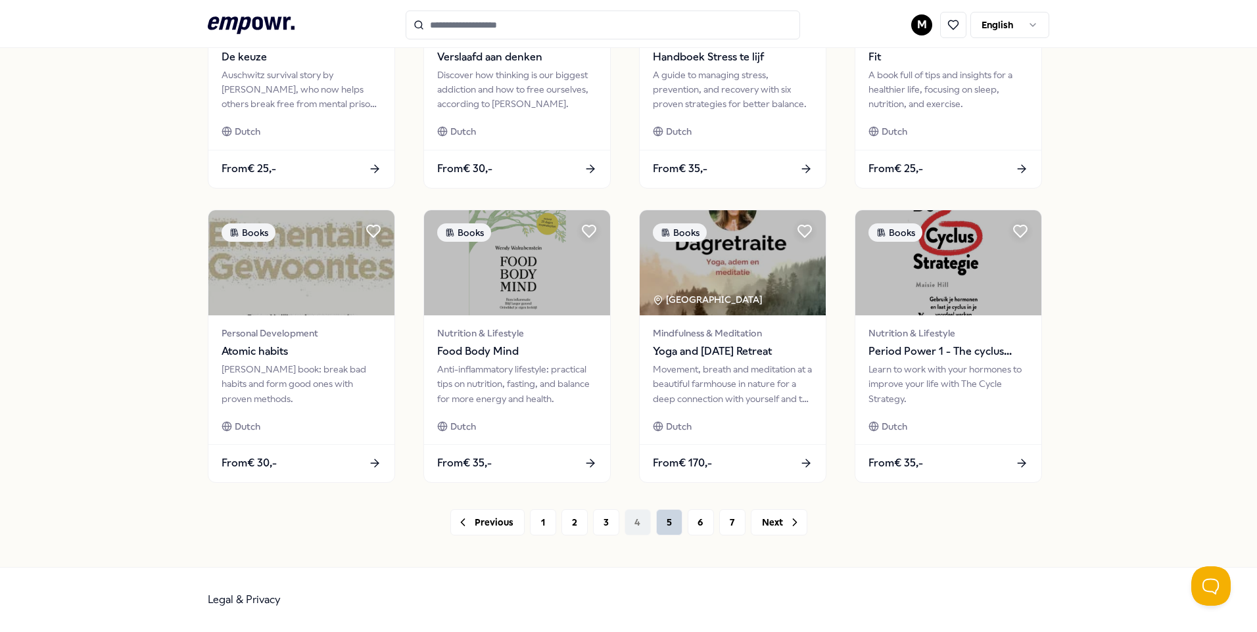
click at [657, 523] on button "5" at bounding box center [669, 522] width 26 height 26
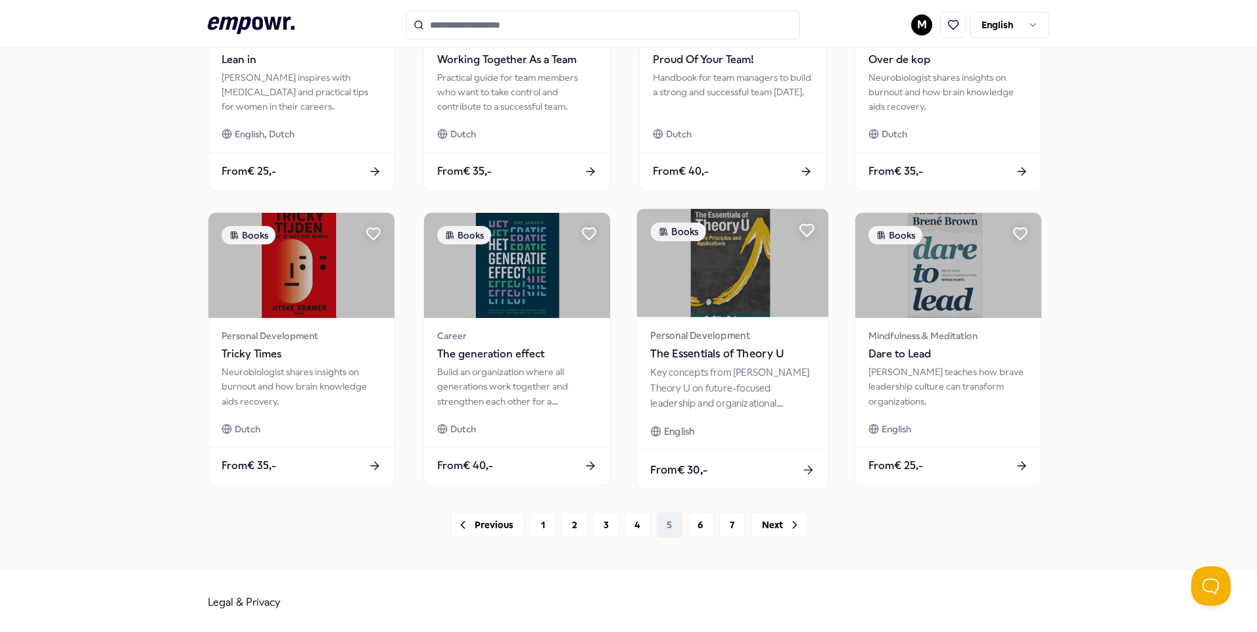
scroll to position [543, 0]
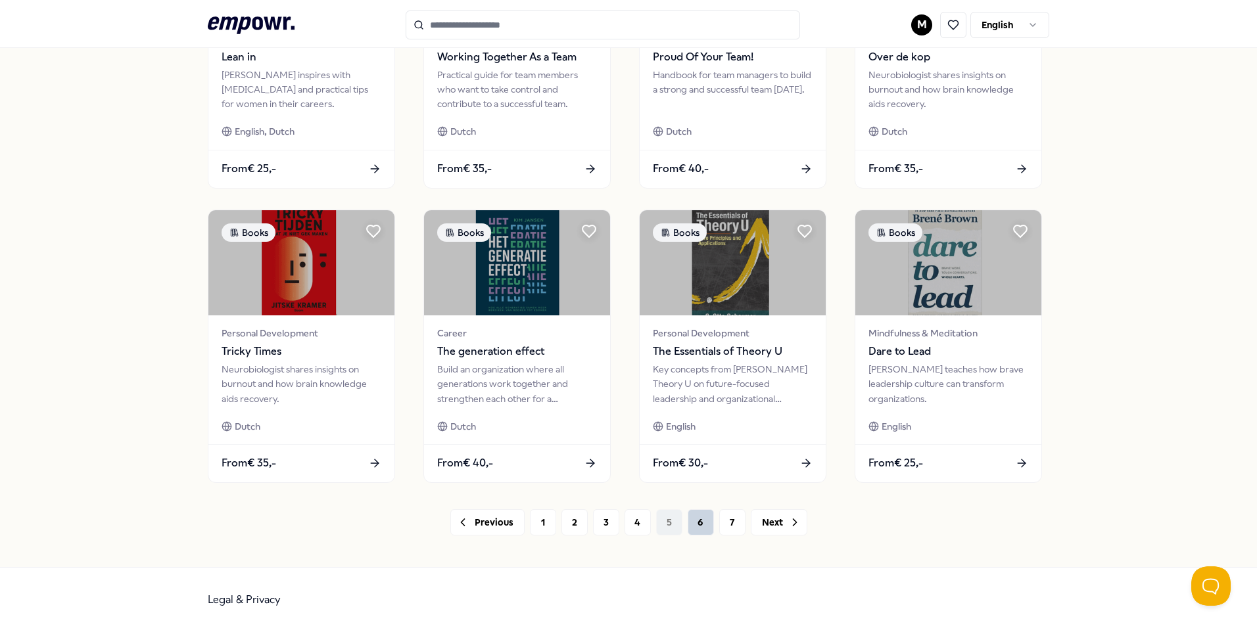
click at [697, 522] on button "6" at bounding box center [700, 522] width 26 height 26
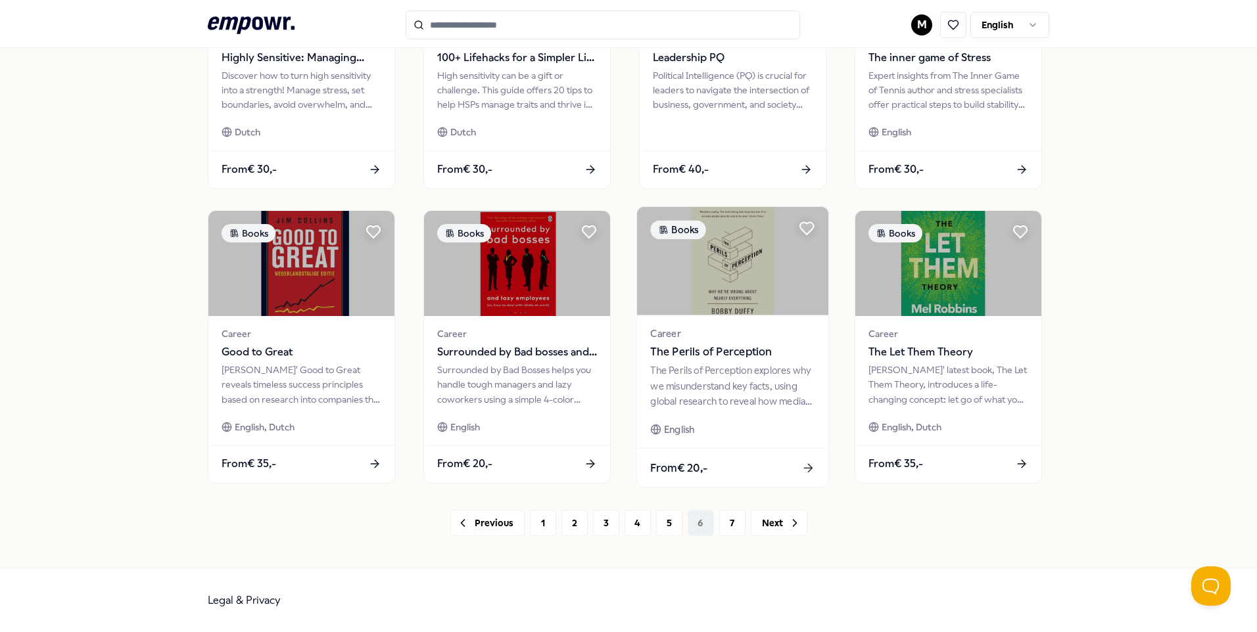
scroll to position [543, 0]
click at [735, 524] on button "7" at bounding box center [732, 522] width 26 height 26
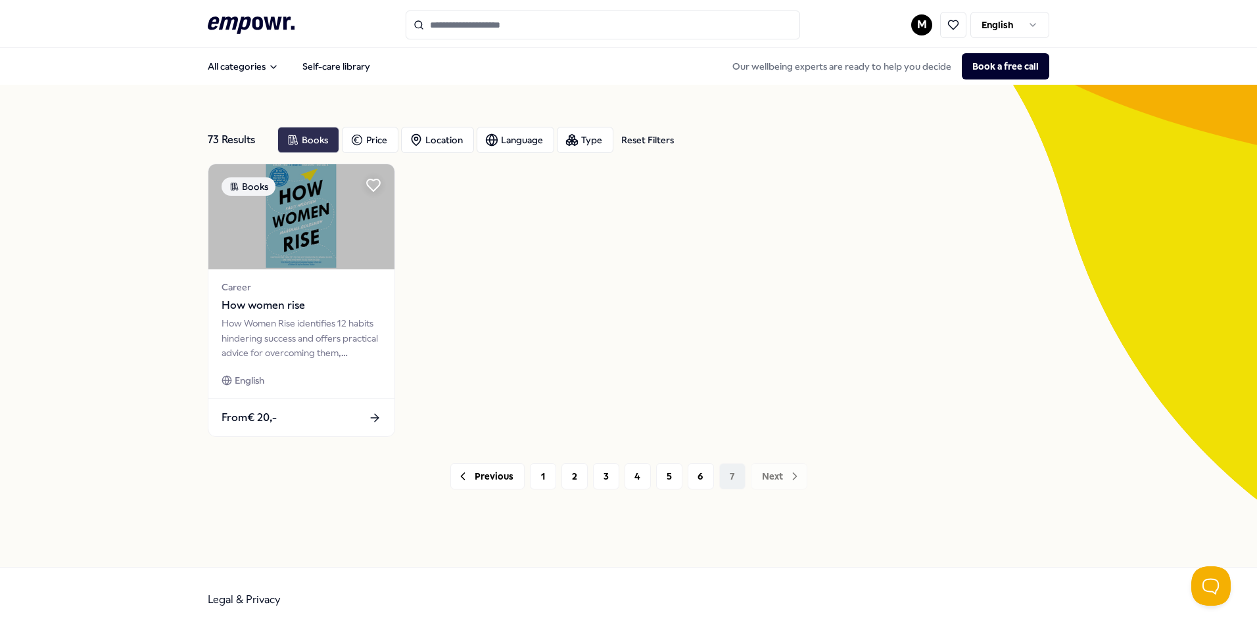
click at [317, 137] on div "Books" at bounding box center [308, 140] width 62 height 26
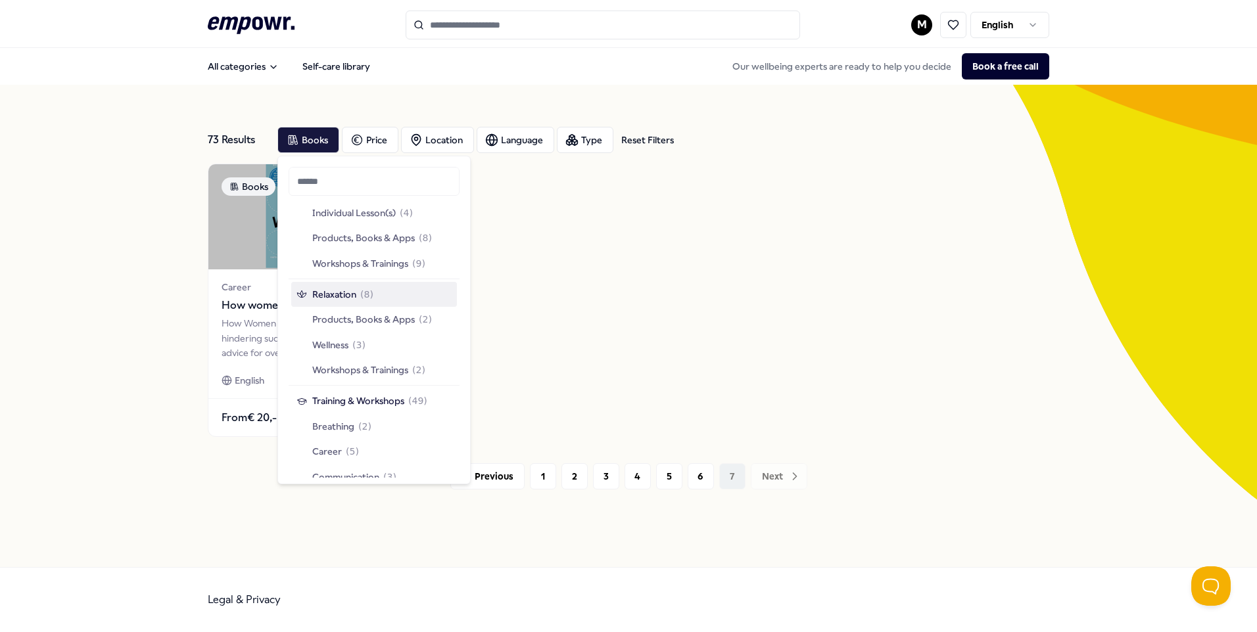
scroll to position [197, 0]
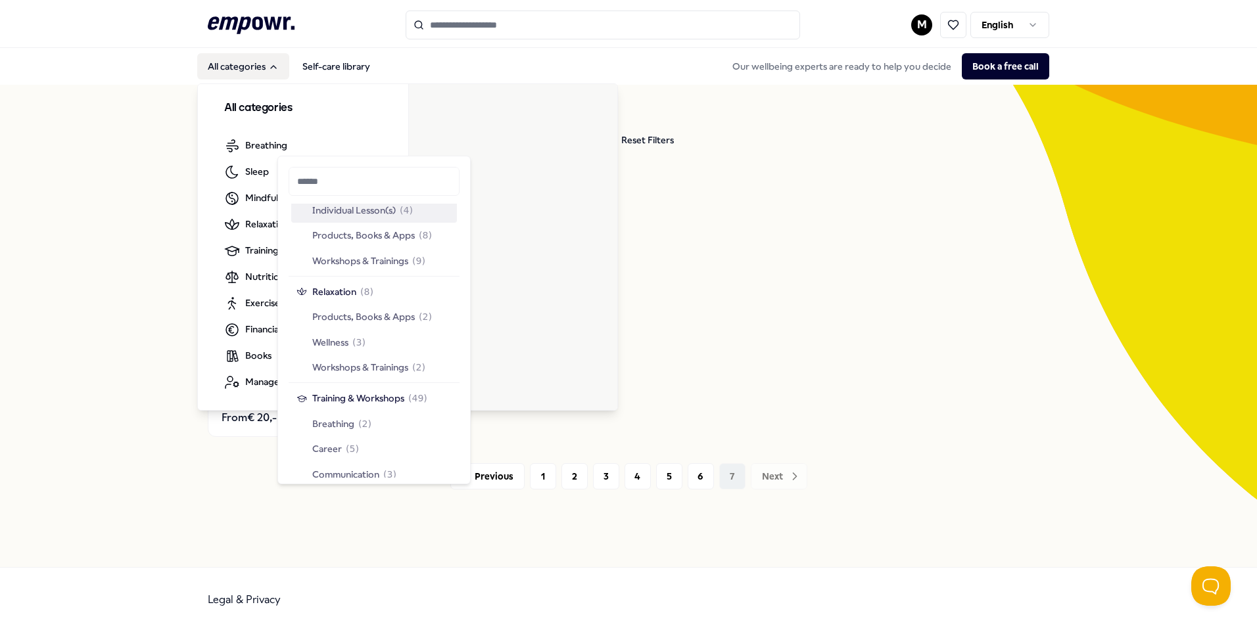
click at [227, 59] on button "All categories" at bounding box center [243, 66] width 92 height 26
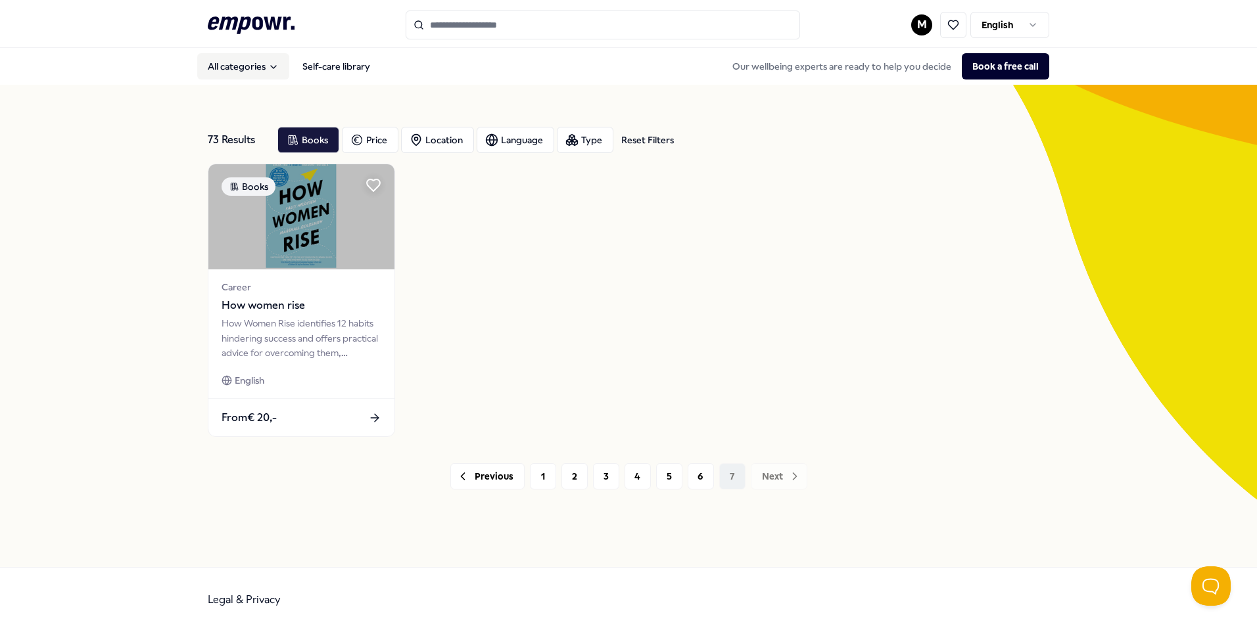
click at [221, 70] on button "All categories" at bounding box center [243, 66] width 92 height 26
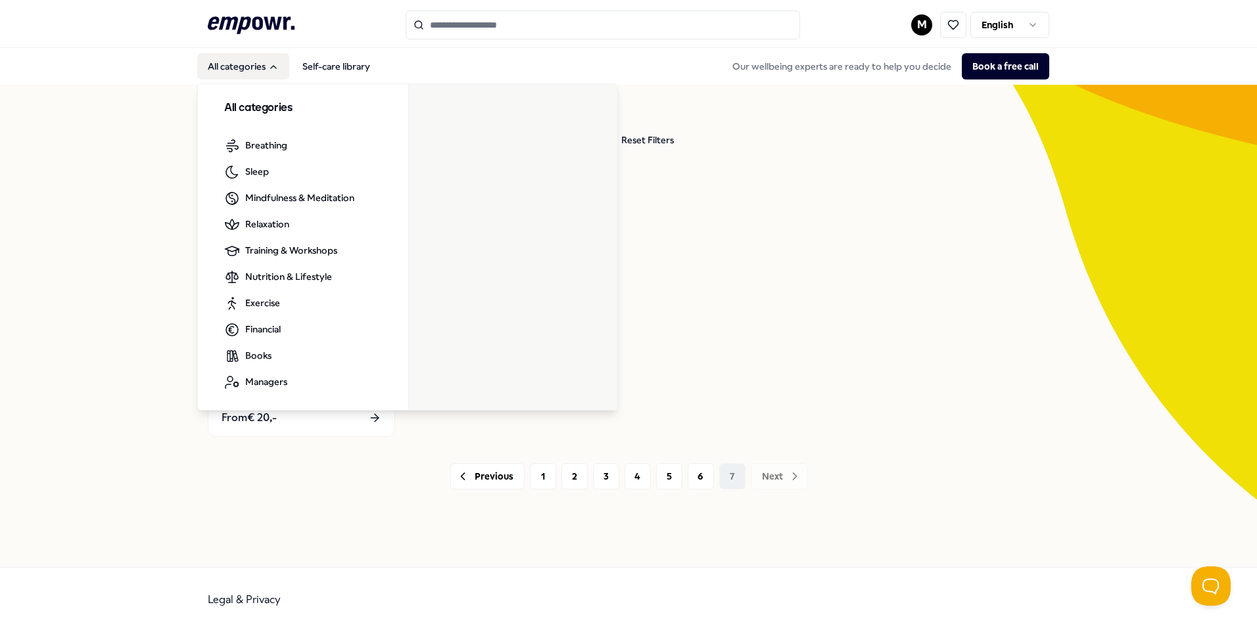
click at [265, 30] on icon ".empowr-logo_svg__cls-1{fill:#03032f}" at bounding box center [251, 25] width 87 height 24
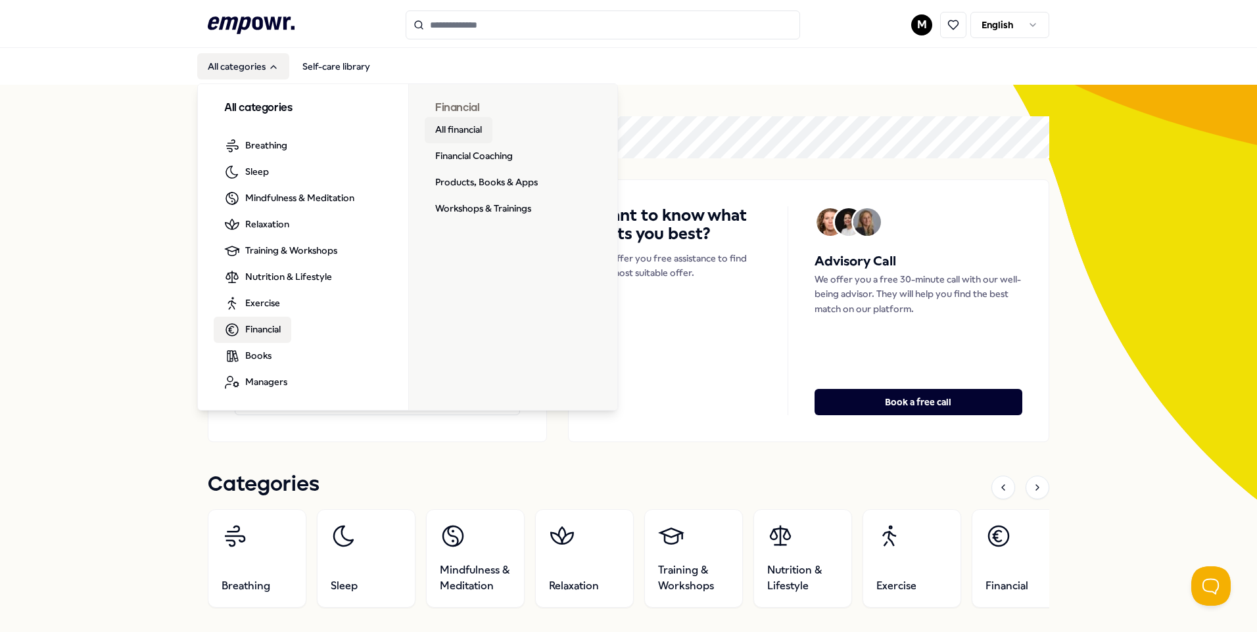
click at [444, 129] on link "All financial" at bounding box center [459, 130] width 68 height 26
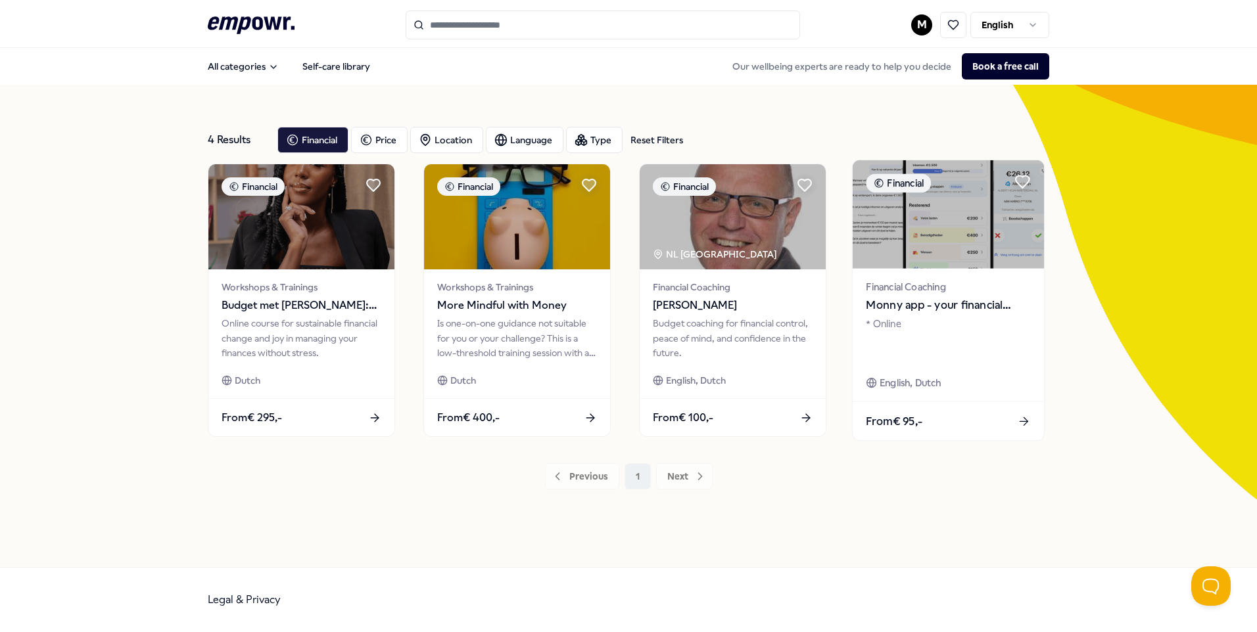
click at [942, 309] on span "Monny app - your financial assistent" at bounding box center [947, 305] width 164 height 17
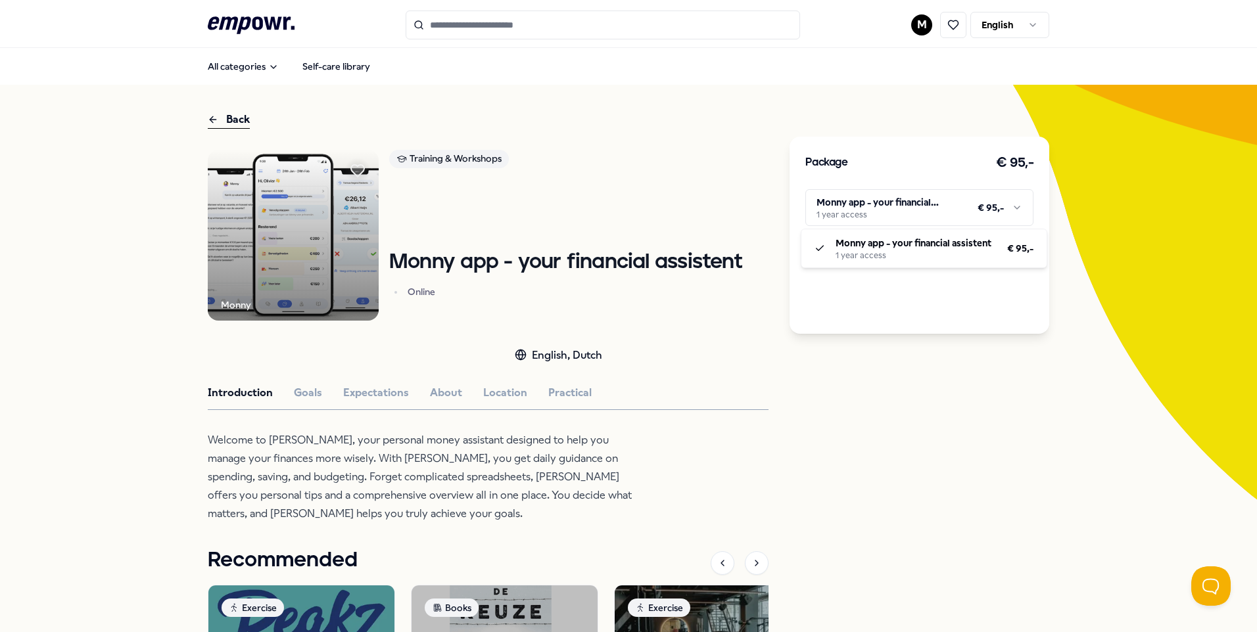
click at [831, 207] on html ".empowr-logo_svg__cls-1{fill:#03032f} M English All categories Self-care librar…" at bounding box center [628, 316] width 1257 height 632
click at [789, 427] on html ".empowr-logo_svg__cls-1{fill:#03032f} M English All categories Self-care librar…" at bounding box center [628, 316] width 1257 height 632
click at [271, 235] on img at bounding box center [293, 235] width 171 height 171
click at [286, 274] on img at bounding box center [293, 235] width 171 height 171
click at [1019, 212] on html ".empowr-logo_svg__cls-1{fill:#03032f} M English All categories Self-care librar…" at bounding box center [628, 316] width 1257 height 632
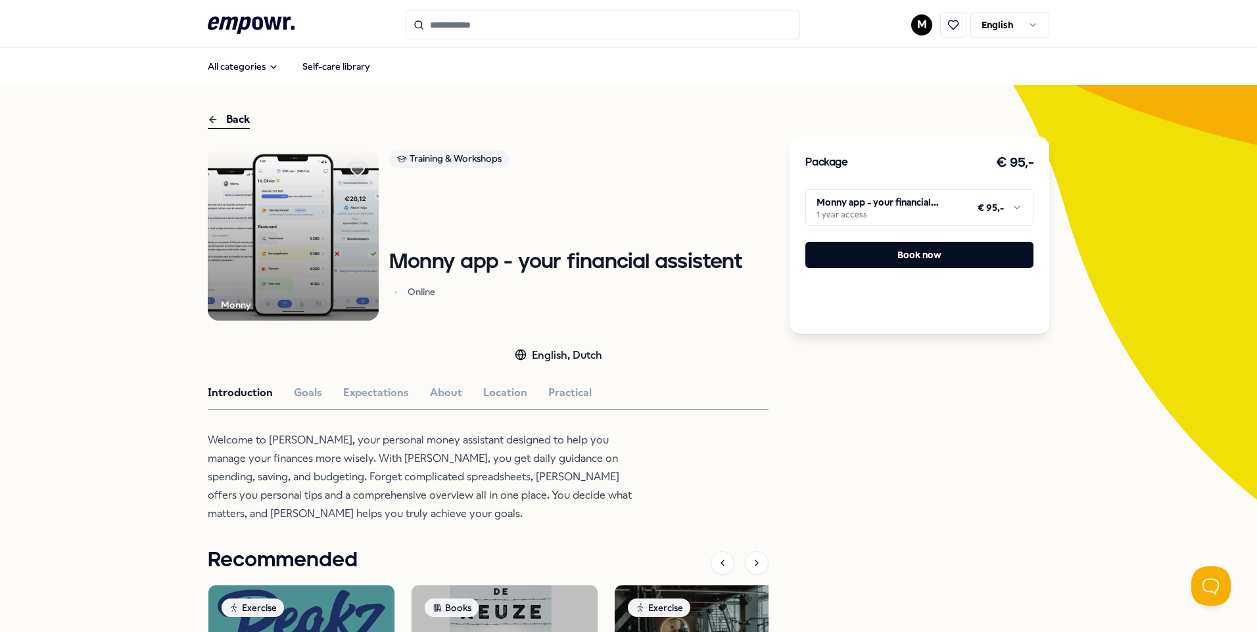
click at [311, 388] on html ".empowr-logo_svg__cls-1{fill:#03032f} M English All categories Self-care librar…" at bounding box center [628, 316] width 1257 height 632
click at [311, 388] on button "Goals" at bounding box center [308, 392] width 28 height 17
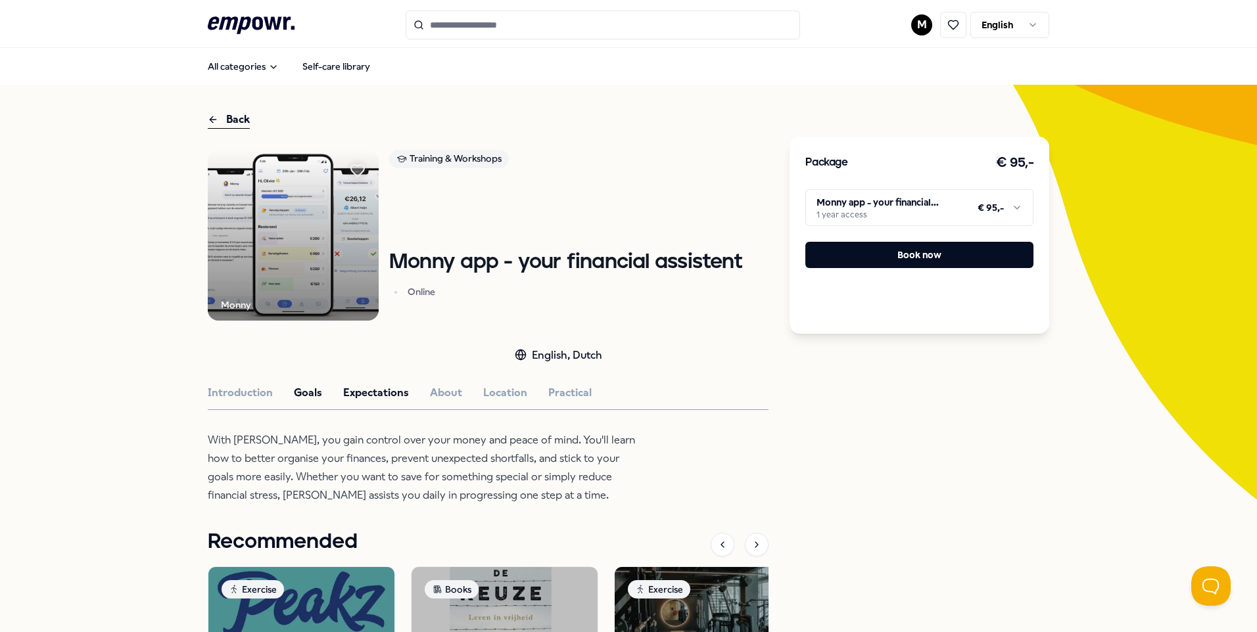
click at [377, 396] on button "Expectations" at bounding box center [376, 392] width 66 height 17
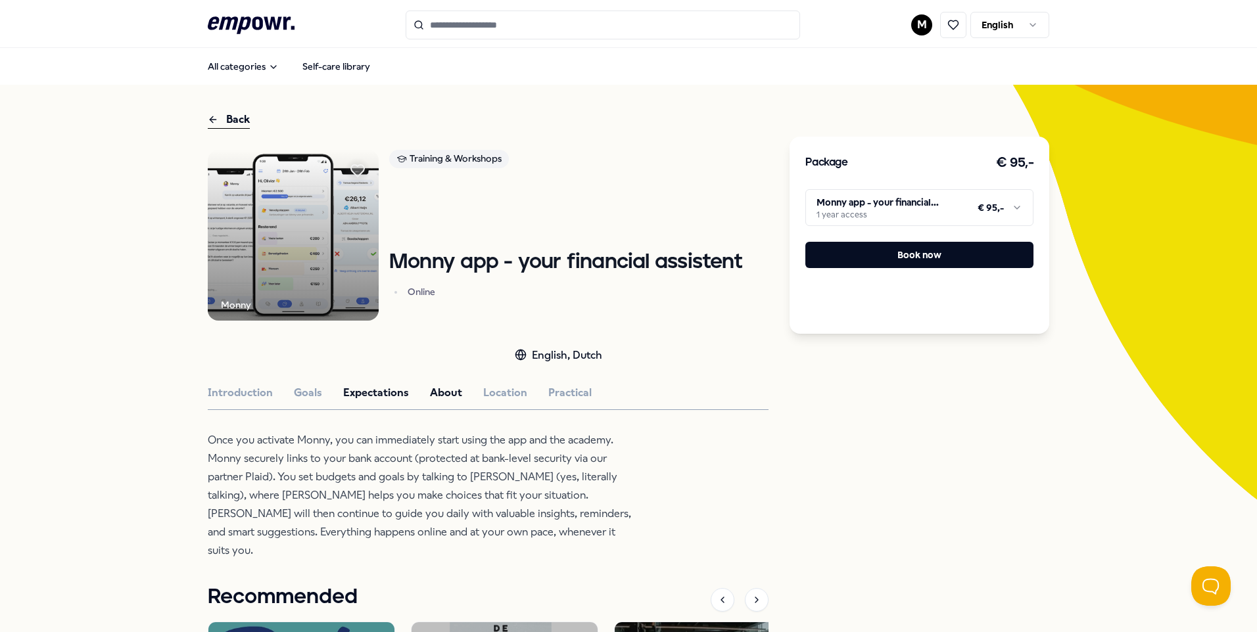
click at [430, 395] on button "About" at bounding box center [446, 392] width 32 height 17
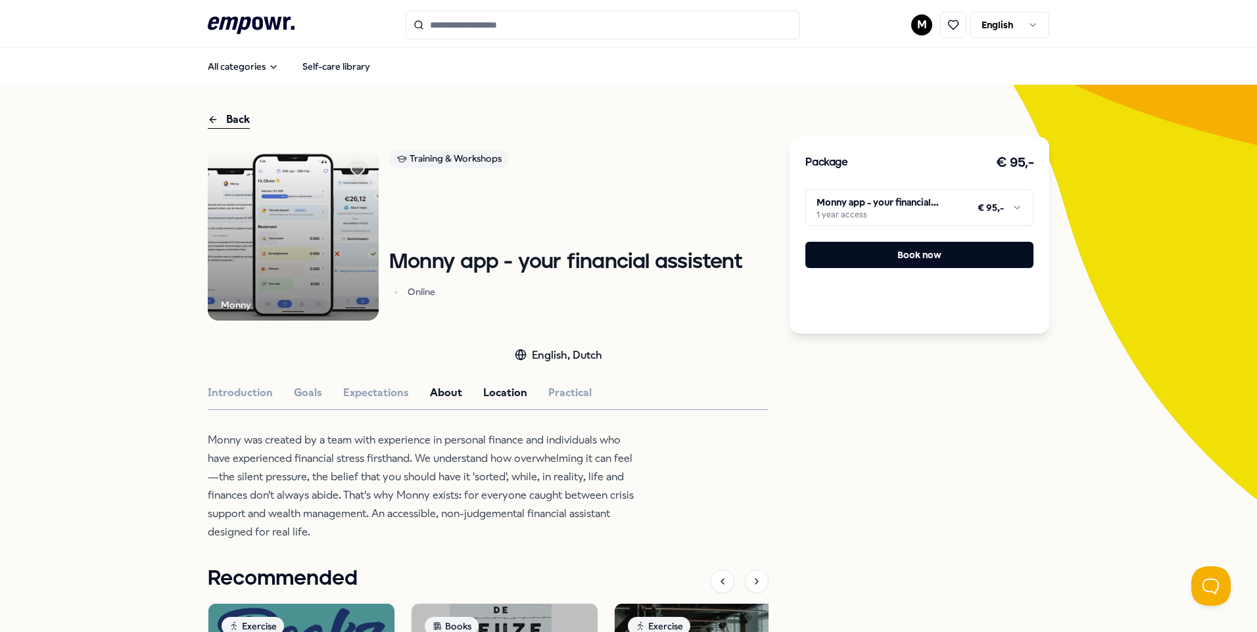
click at [508, 396] on button "Location" at bounding box center [505, 392] width 44 height 17
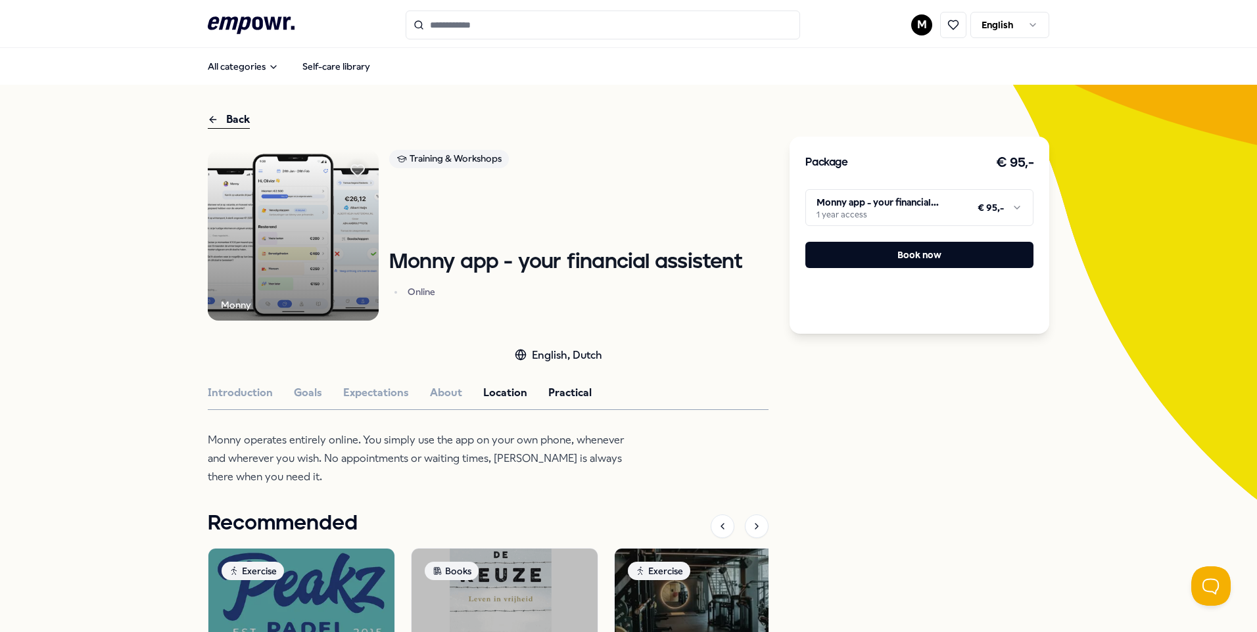
click at [568, 392] on button "Practical" at bounding box center [569, 392] width 43 height 17
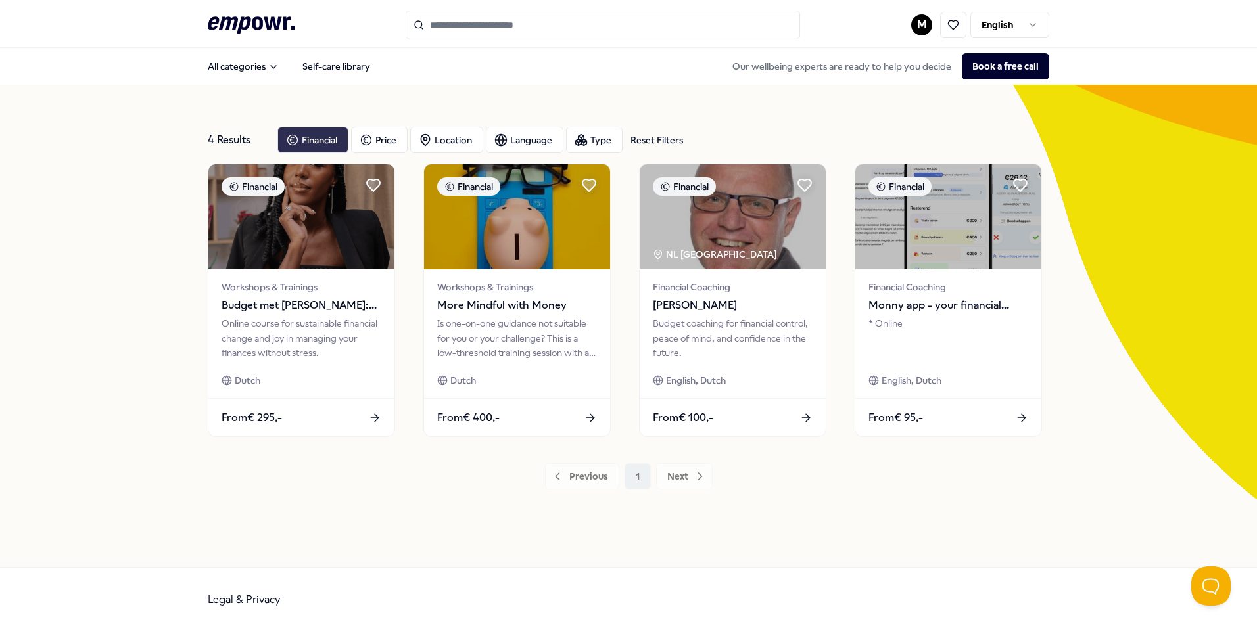
click at [336, 143] on div "Financial" at bounding box center [312, 140] width 71 height 26
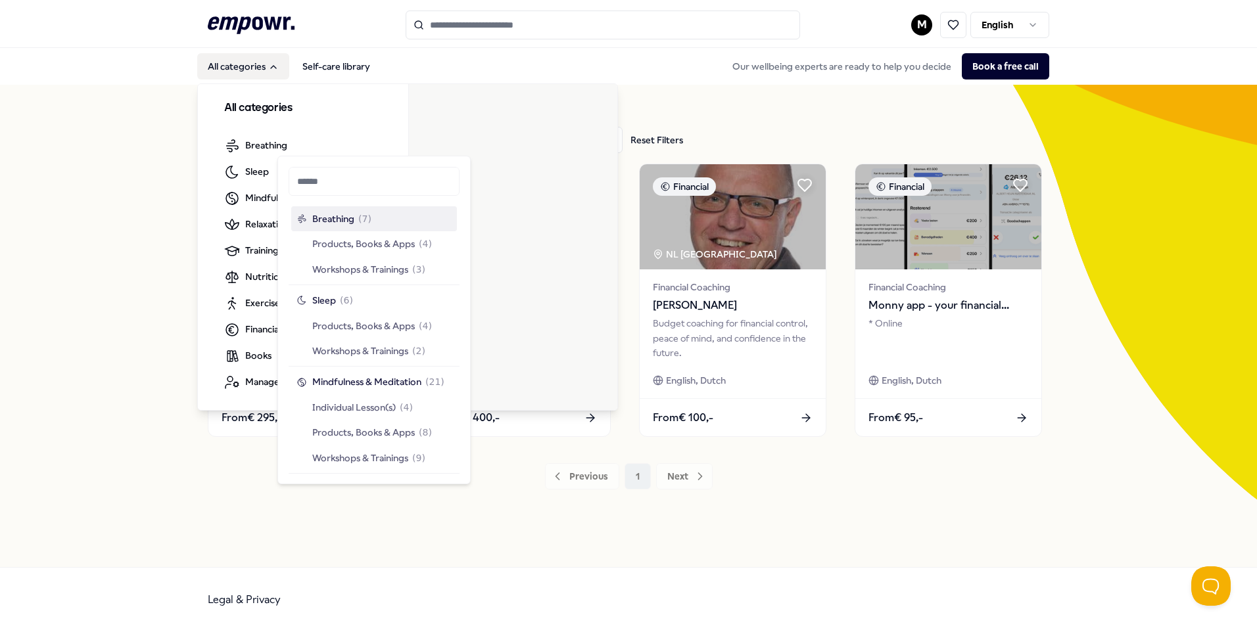
click at [233, 64] on button "All categories" at bounding box center [243, 66] width 92 height 26
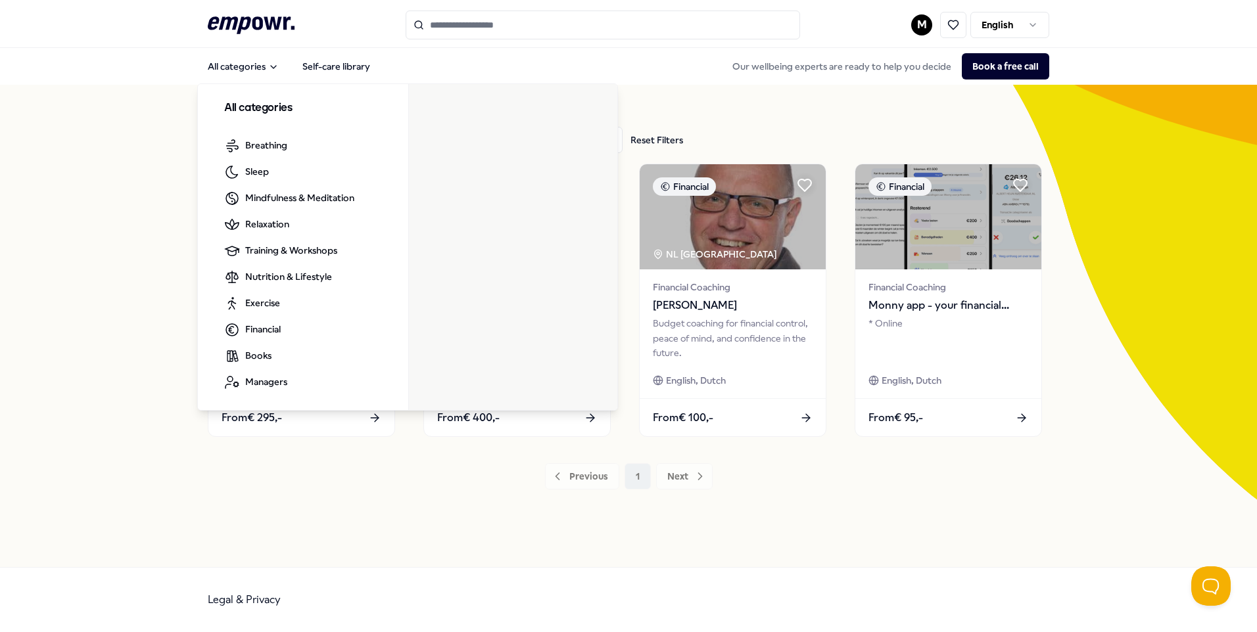
click at [238, 26] on icon ".empowr-logo_svg__cls-1{fill:#03032f}" at bounding box center [251, 25] width 87 height 24
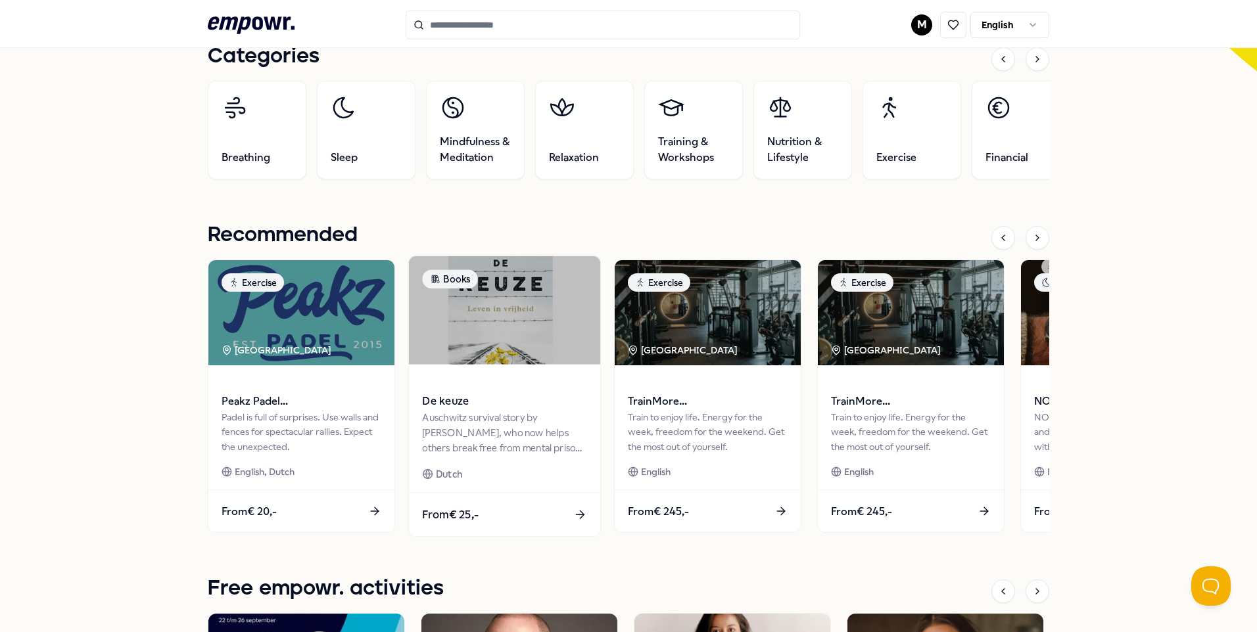
scroll to position [460, 0]
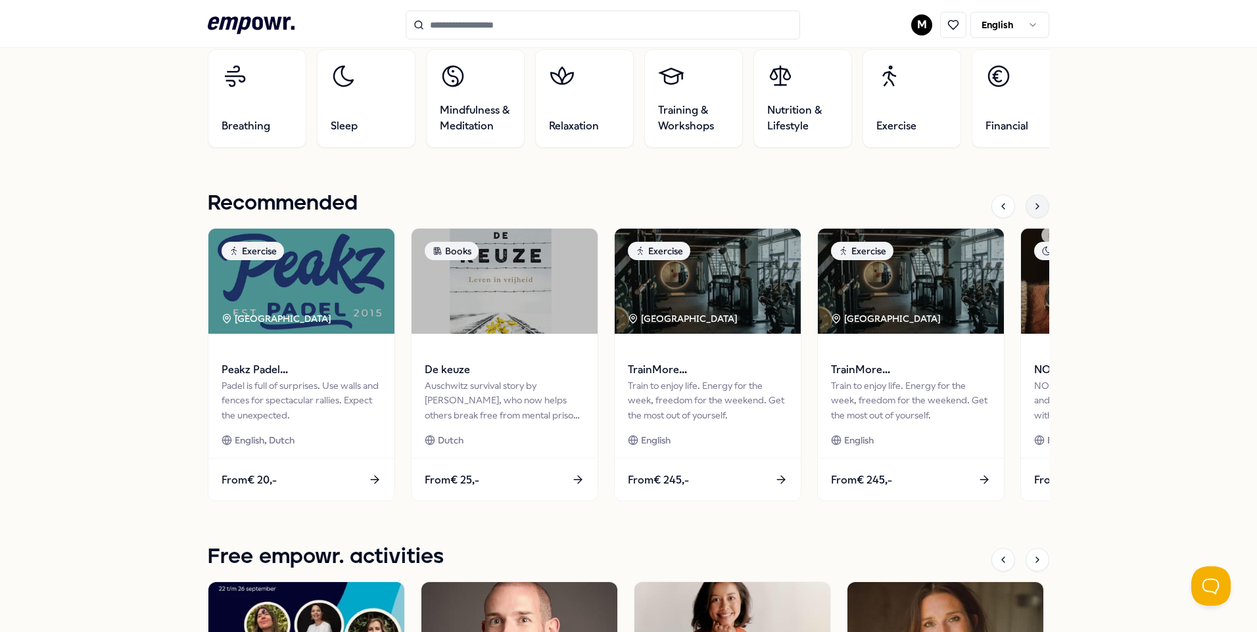
click at [1032, 211] on icon at bounding box center [1037, 206] width 11 height 11
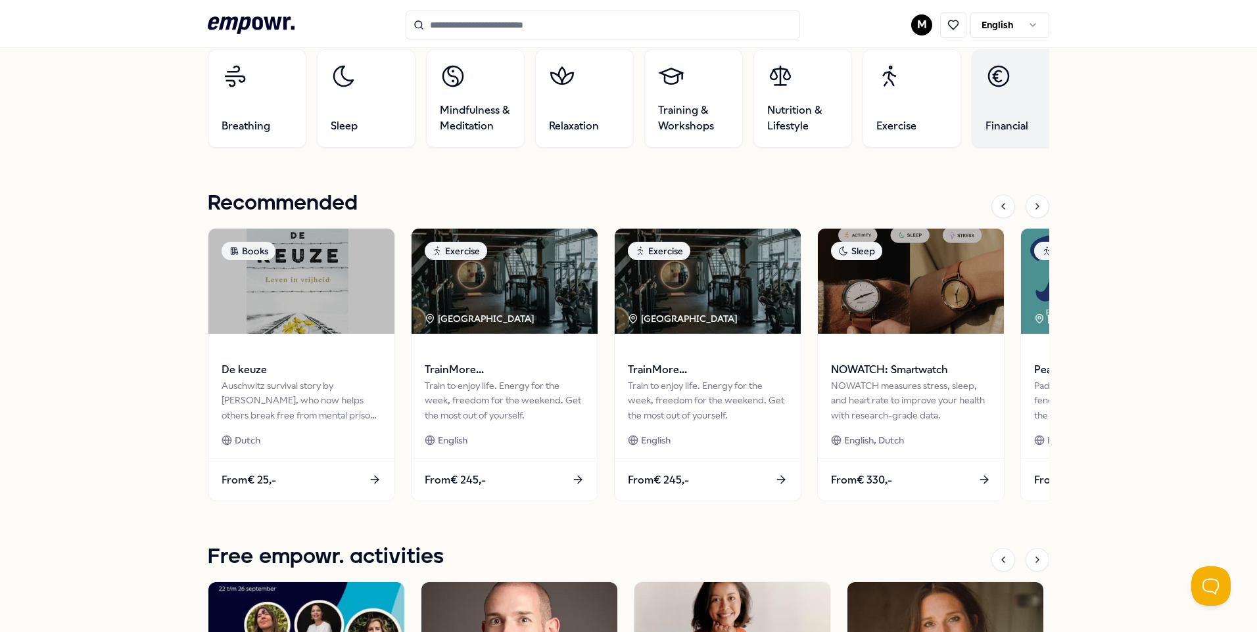
scroll to position [394, 0]
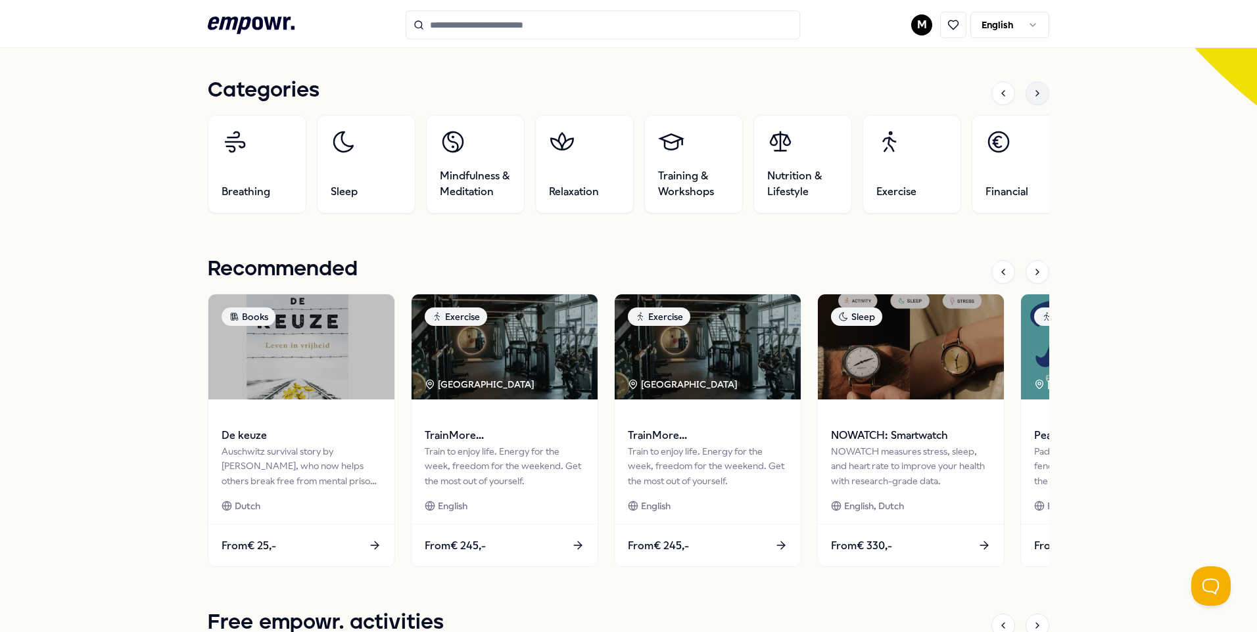
click at [1038, 86] on div at bounding box center [1037, 93] width 24 height 24
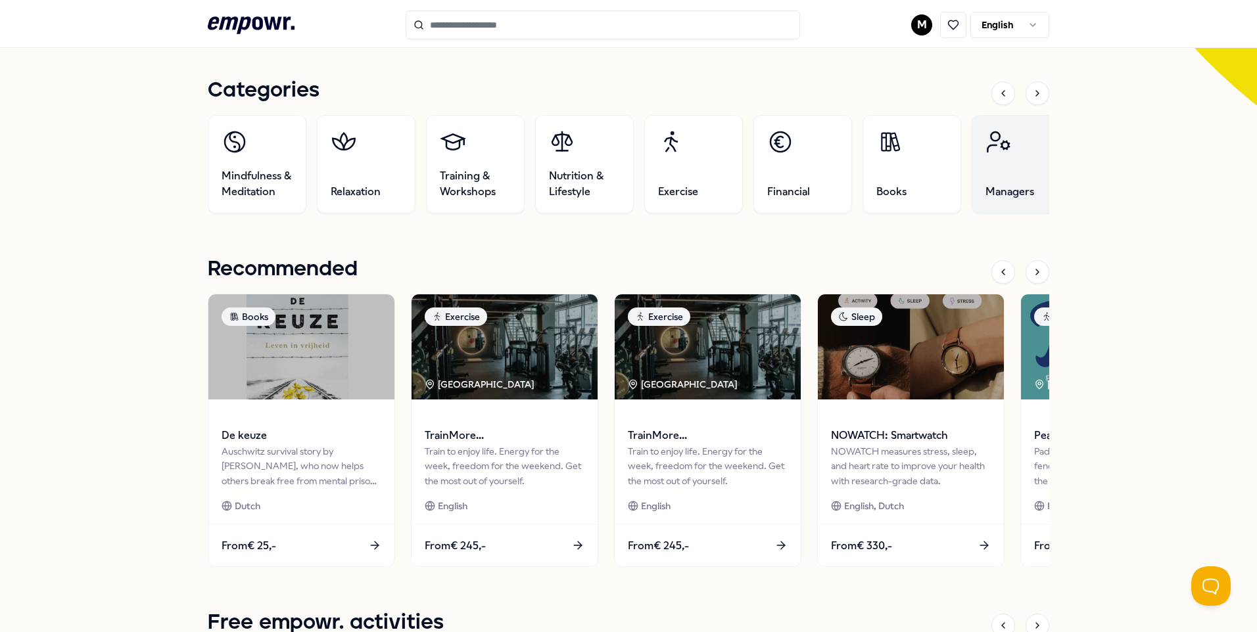
click at [1004, 153] on icon at bounding box center [998, 142] width 26 height 26
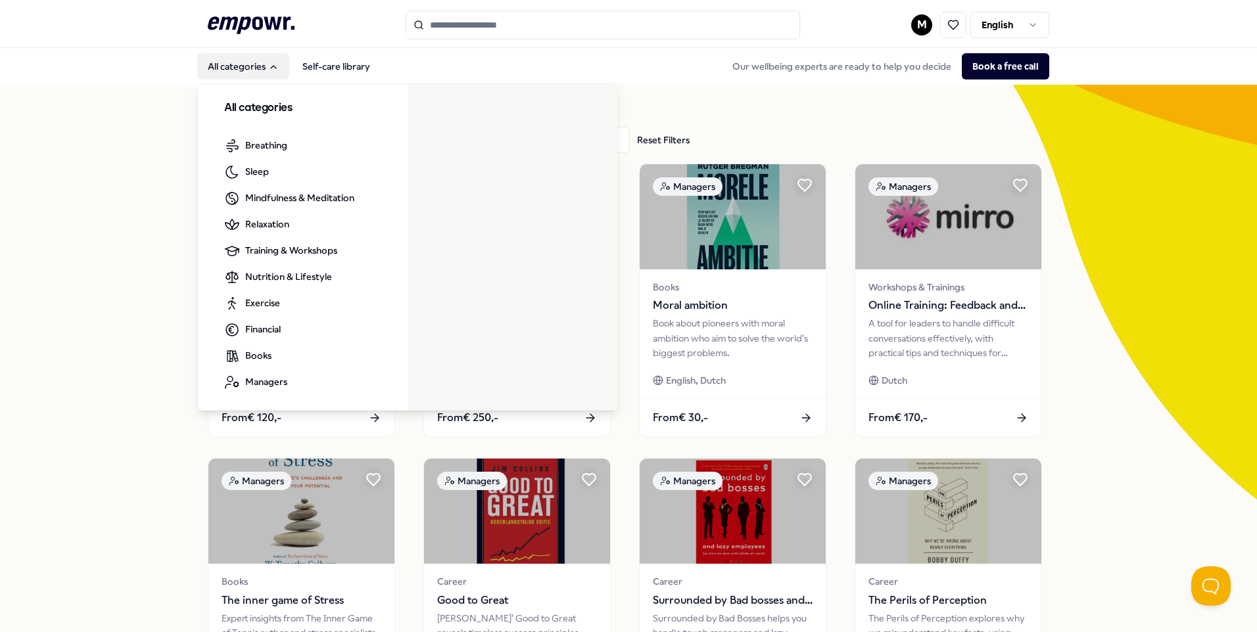
click at [252, 66] on button "All categories" at bounding box center [243, 66] width 92 height 26
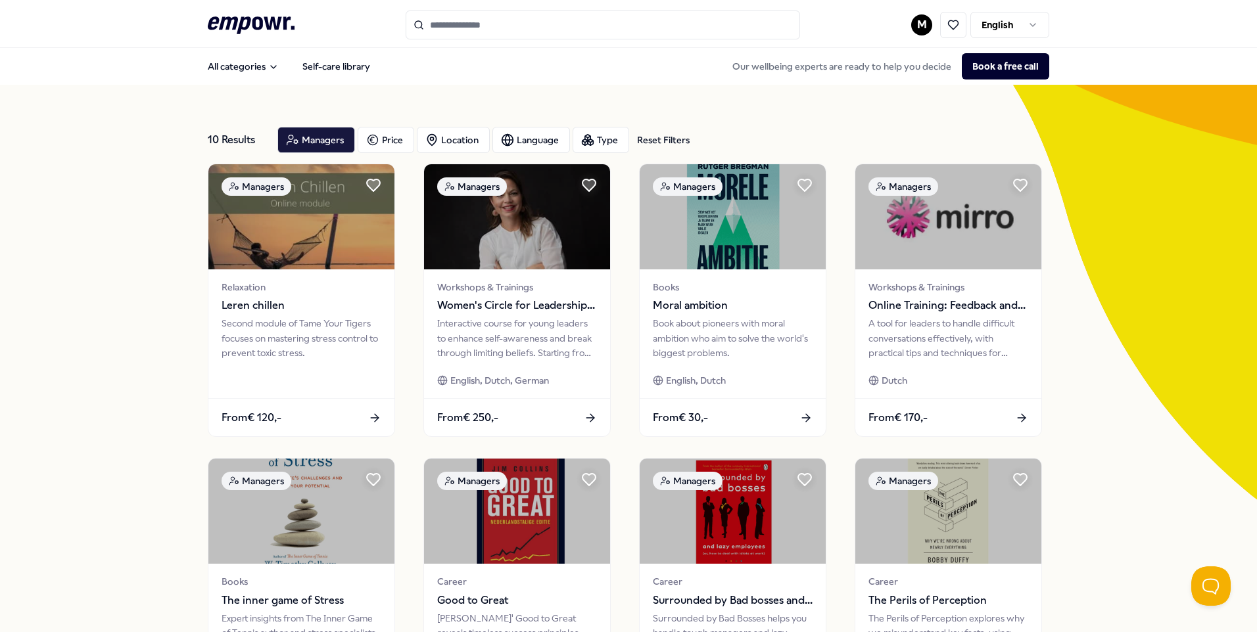
click at [246, 23] on icon ".empowr-logo_svg__cls-1{fill:#03032f}" at bounding box center [251, 25] width 87 height 24
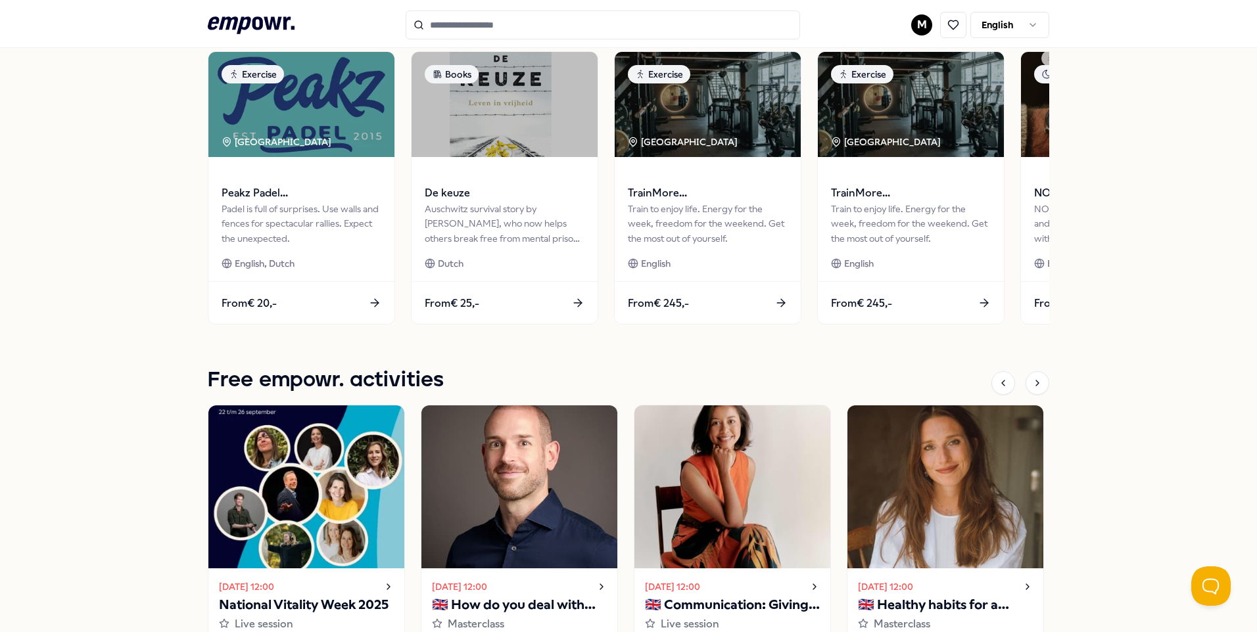
scroll to position [636, 0]
click at [1025, 391] on div at bounding box center [1037, 384] width 24 height 24
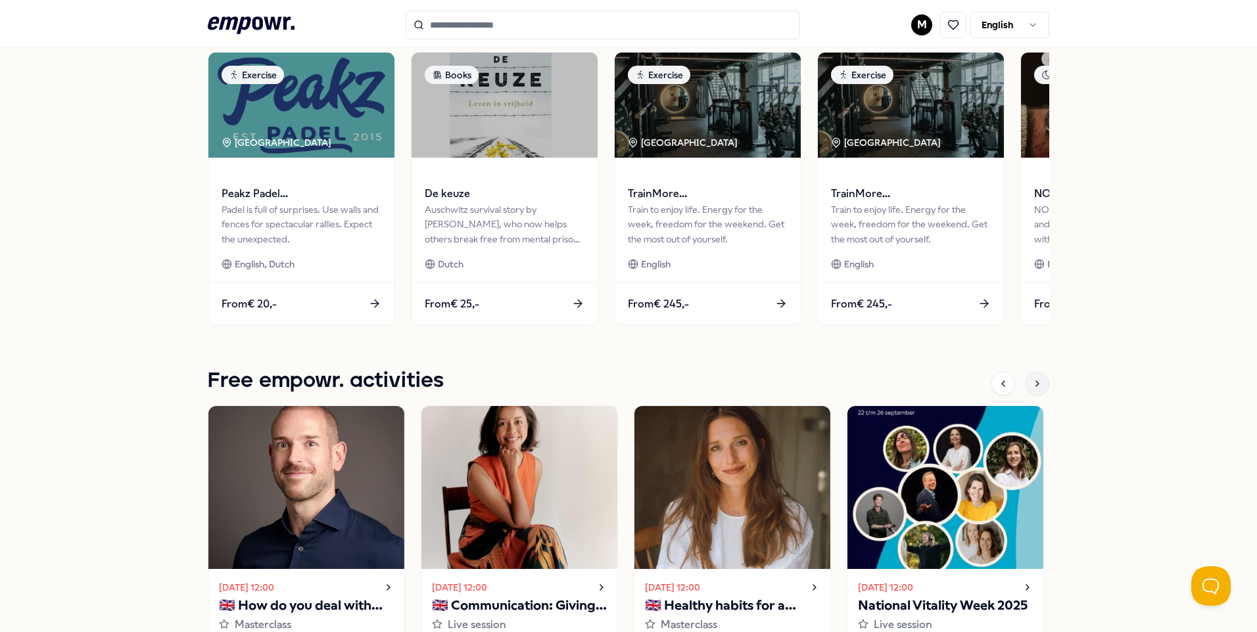
click at [1025, 389] on div at bounding box center [1037, 384] width 24 height 24
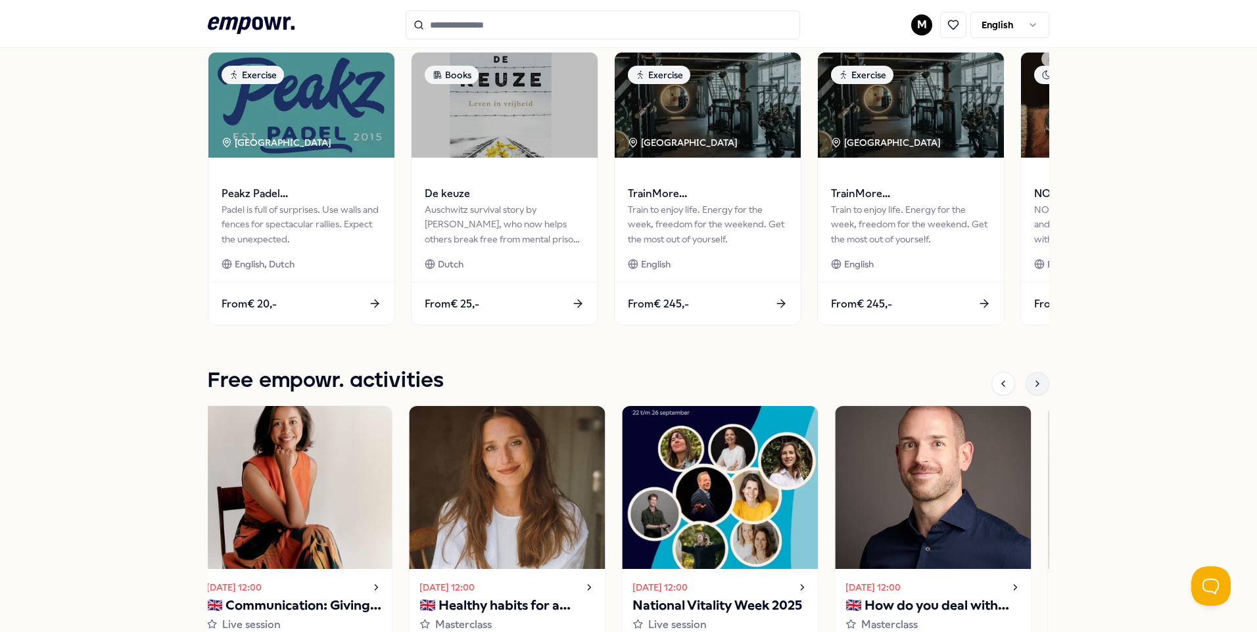
click at [1025, 389] on div at bounding box center [1037, 384] width 24 height 24
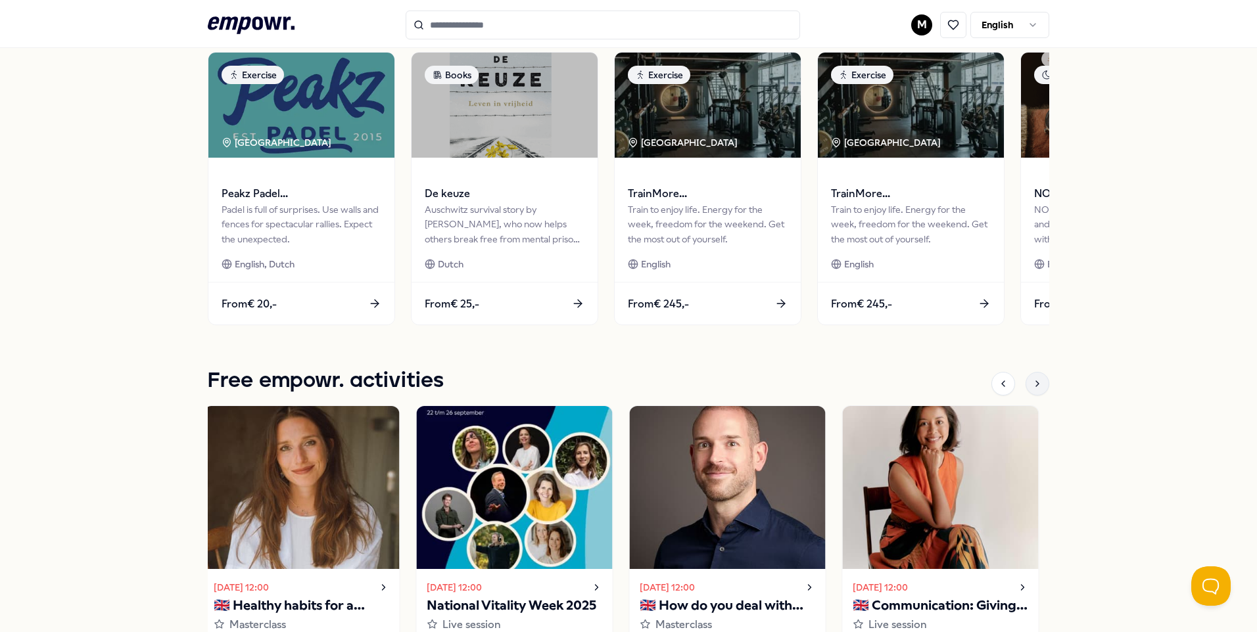
click at [1025, 389] on div at bounding box center [1037, 384] width 24 height 24
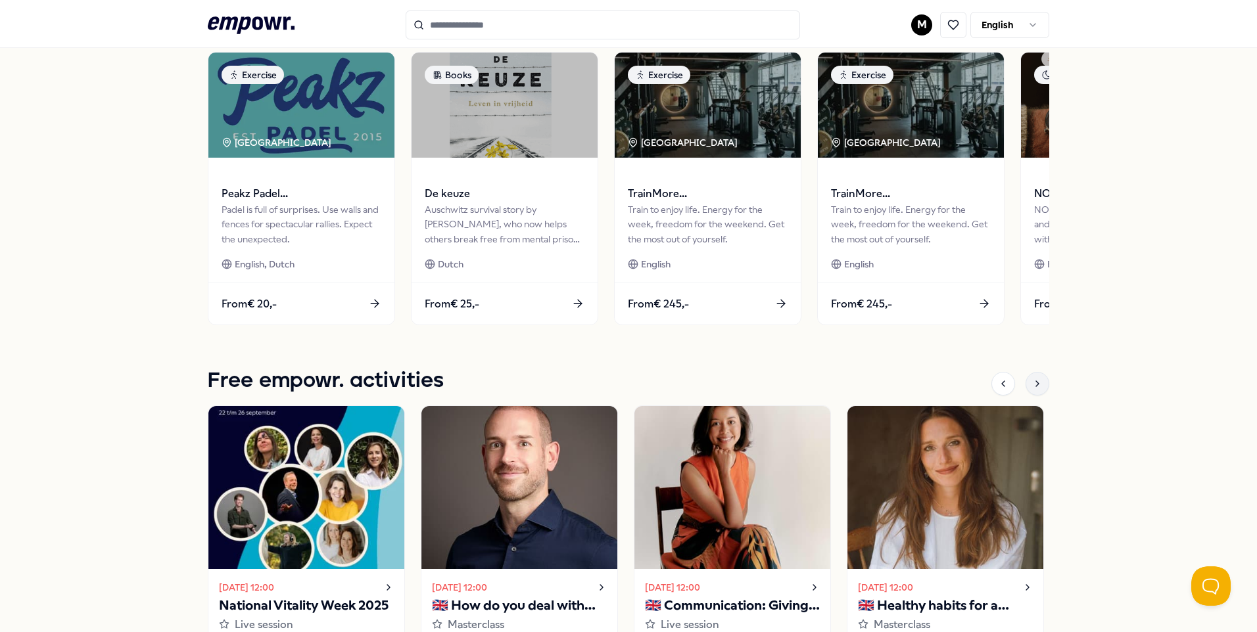
drag, startPoint x: 1024, startPoint y: 389, endPoint x: 1025, endPoint y: 380, distance: 9.3
click at [1025, 380] on div at bounding box center [1037, 384] width 24 height 24
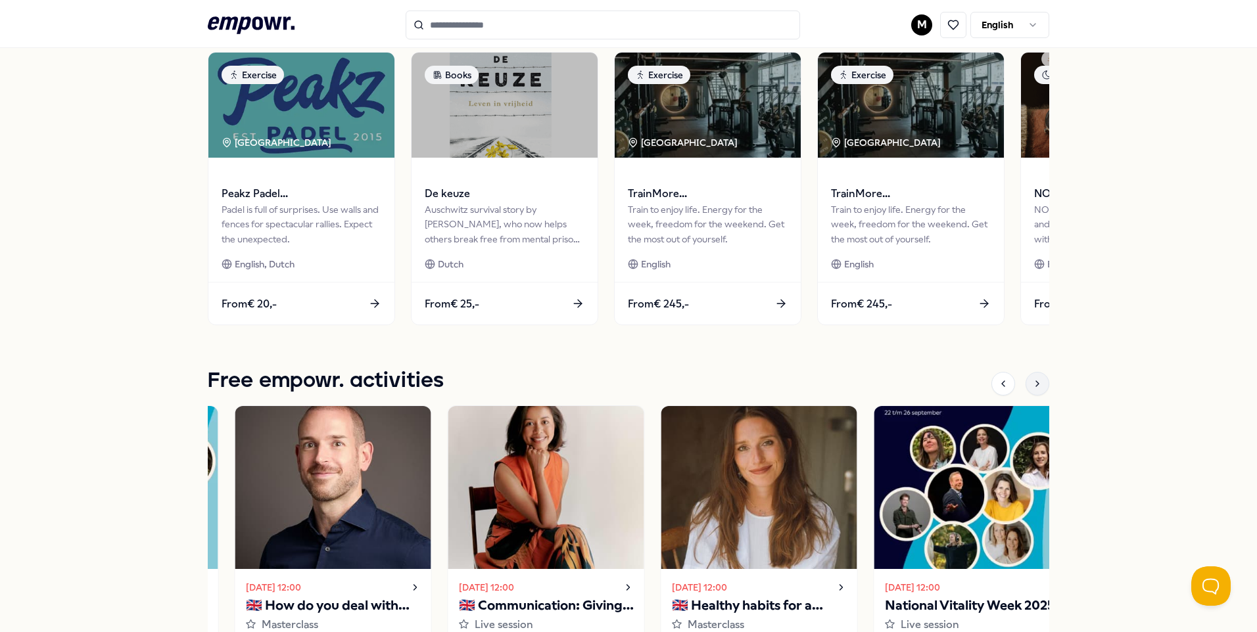
click at [1025, 380] on div at bounding box center [1037, 384] width 24 height 24
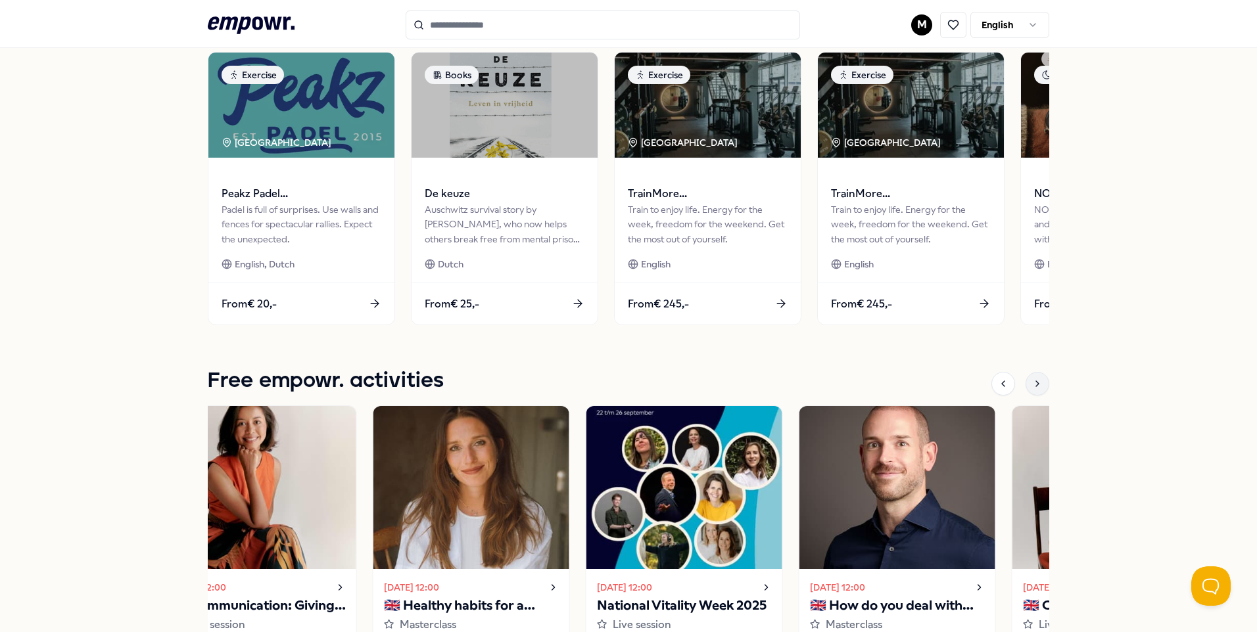
click at [1025, 380] on div at bounding box center [1037, 384] width 24 height 24
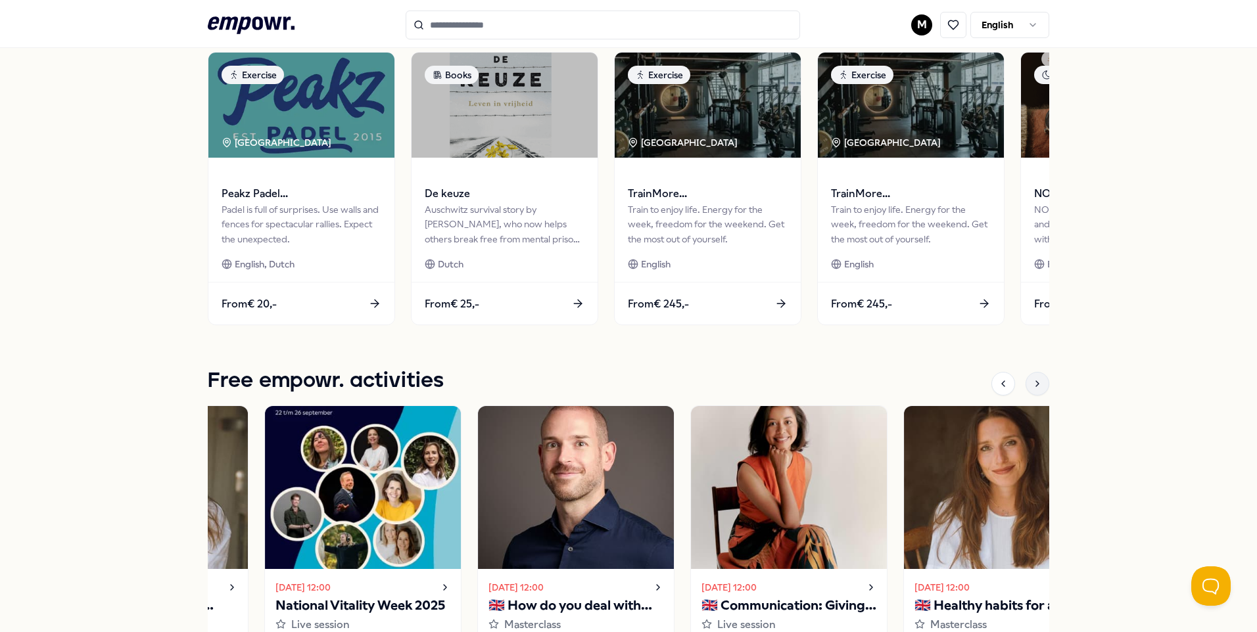
click at [1025, 380] on div at bounding box center [1037, 384] width 24 height 24
